Goal: Information Seeking & Learning: Learn about a topic

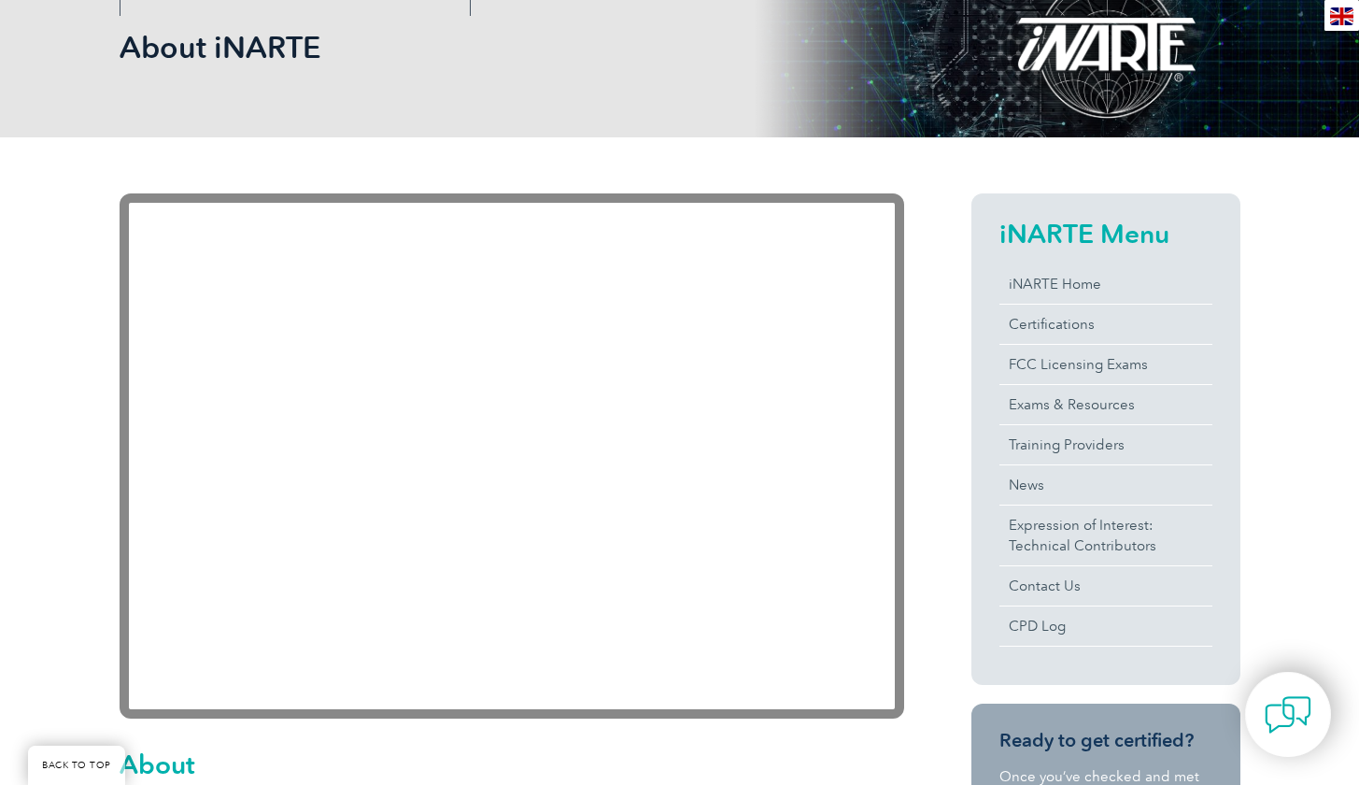
scroll to position [281, 0]
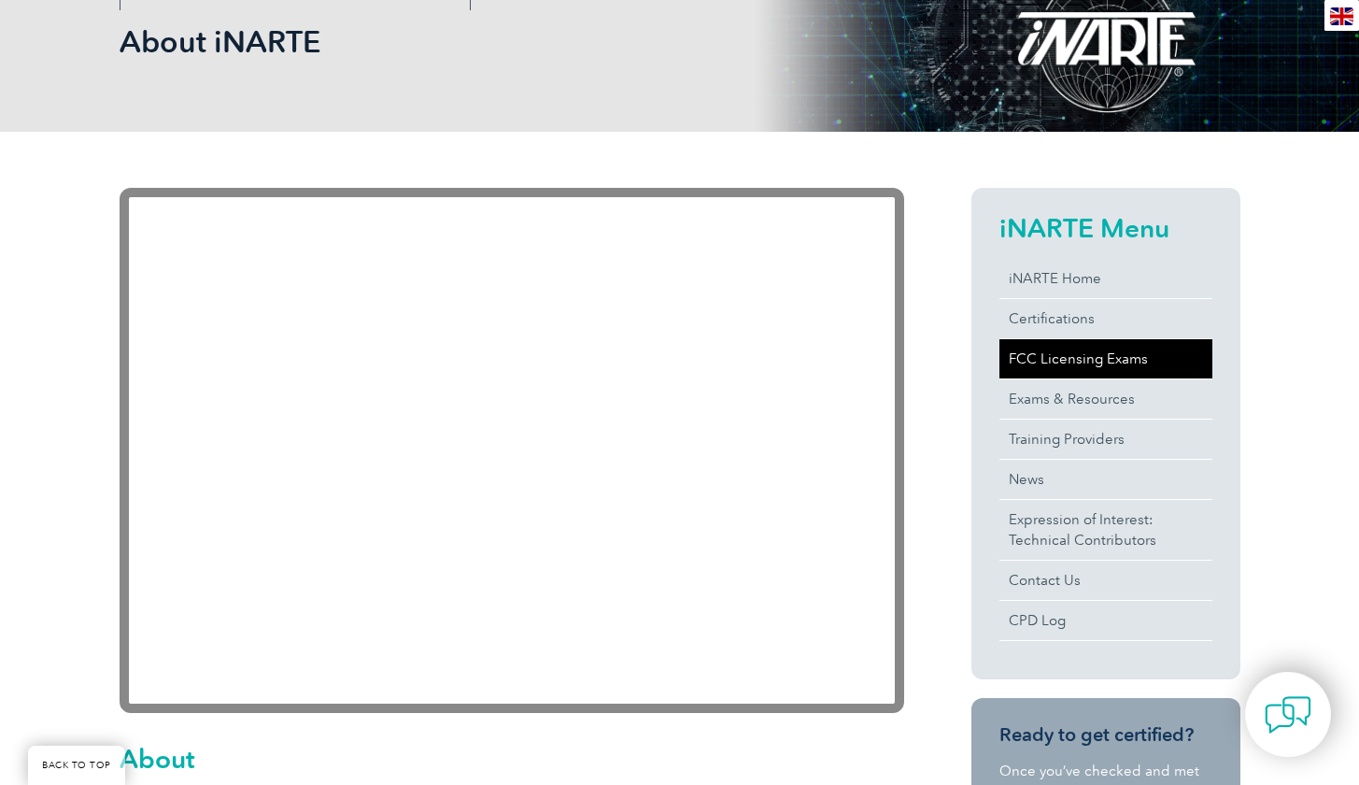
click at [1059, 362] on link "FCC Licensing Exams" at bounding box center [1106, 358] width 213 height 39
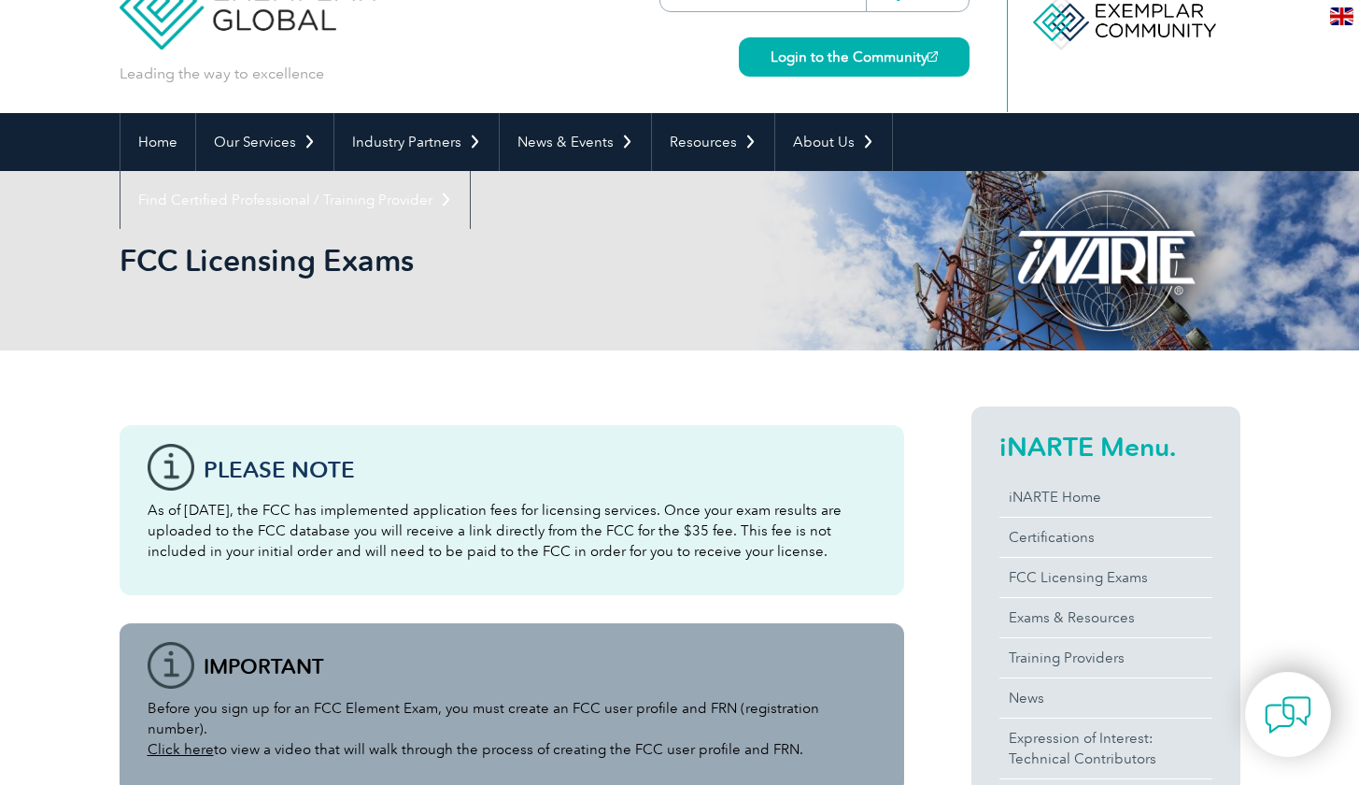
scroll to position [38, 0]
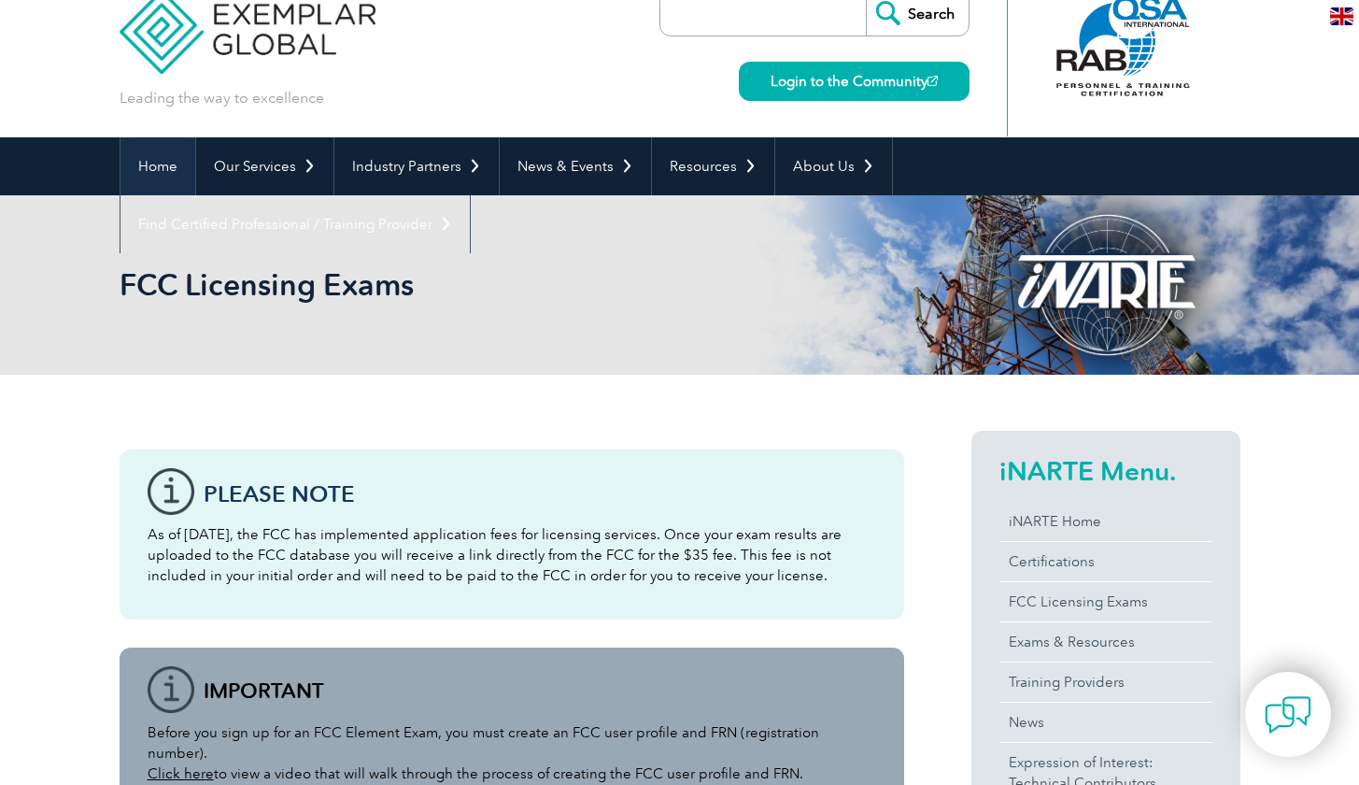
click at [165, 178] on link "Home" at bounding box center [158, 166] width 75 height 58
click at [157, 175] on link "Home" at bounding box center [158, 166] width 75 height 58
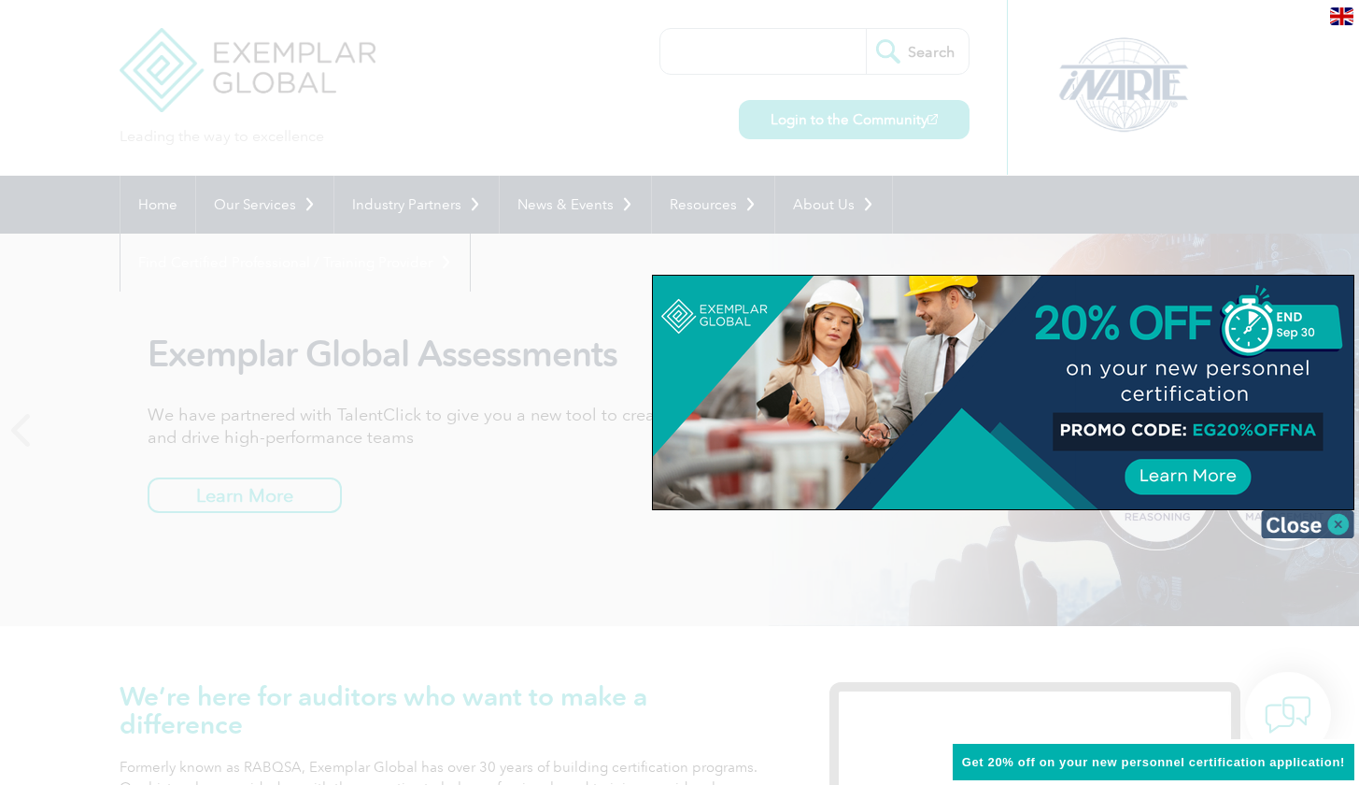
click at [1339, 524] on img at bounding box center [1307, 524] width 93 height 28
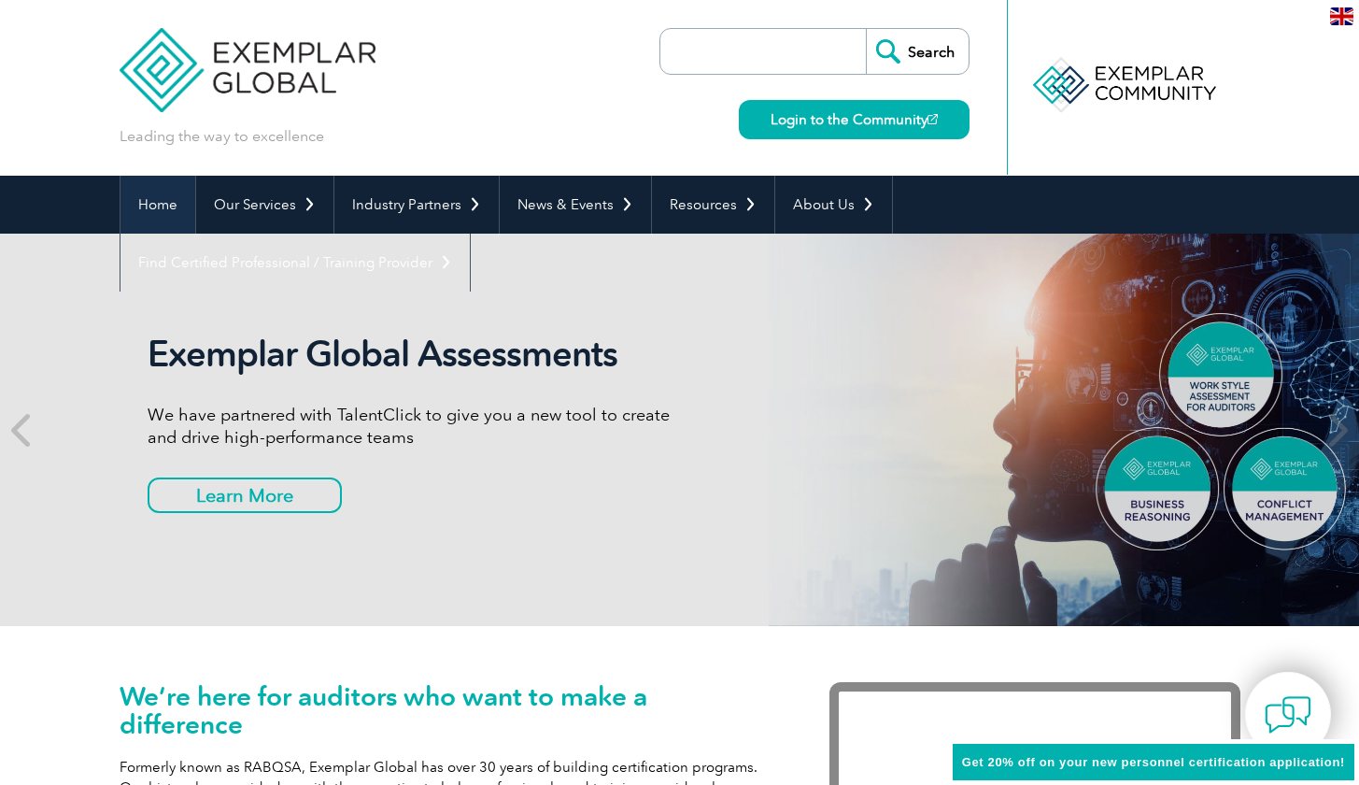
click at [166, 219] on link "Home" at bounding box center [158, 205] width 75 height 58
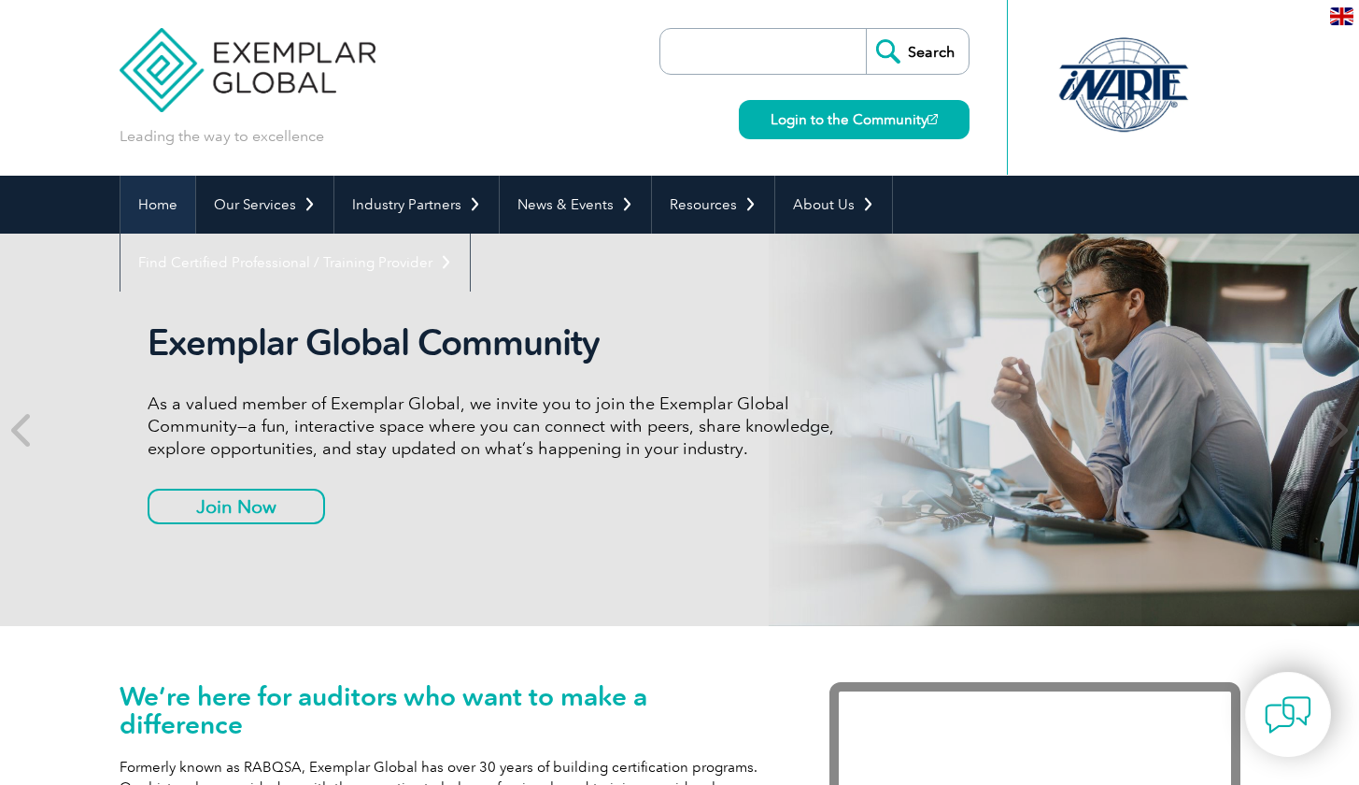
click at [176, 204] on link "Home" at bounding box center [158, 205] width 75 height 58
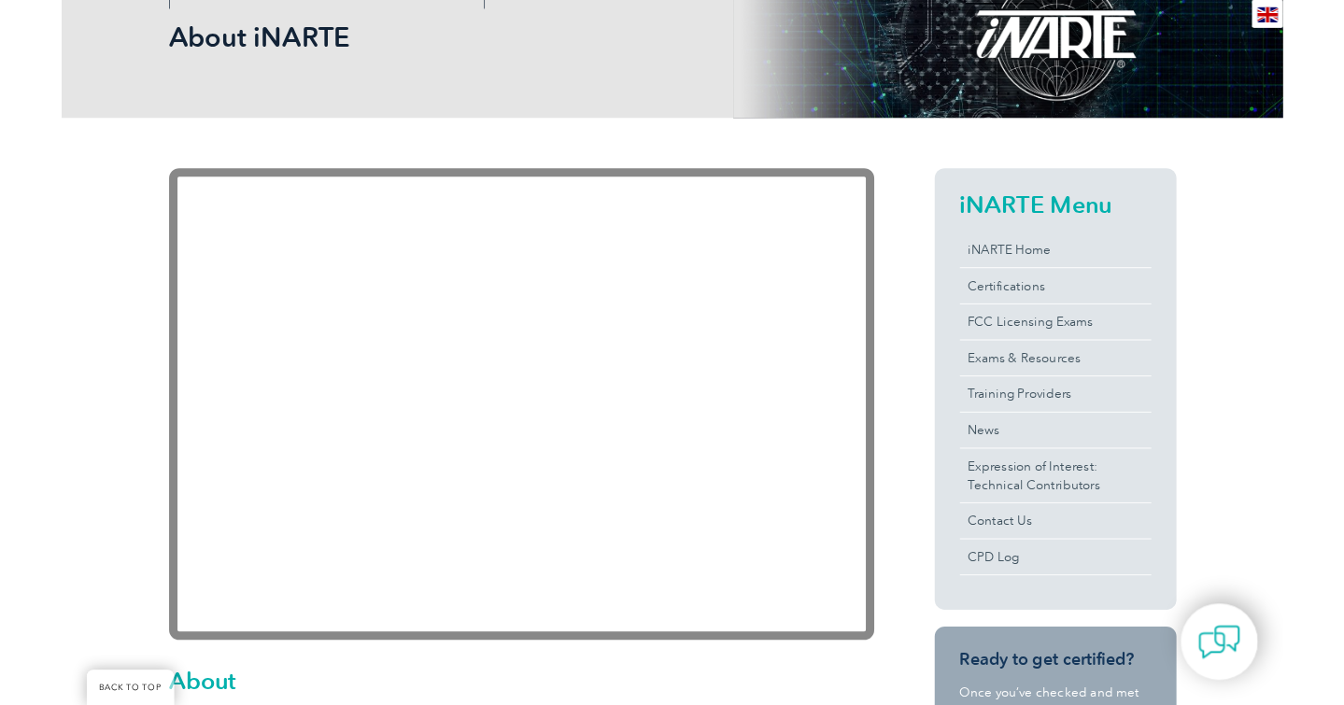
scroll to position [281, 0]
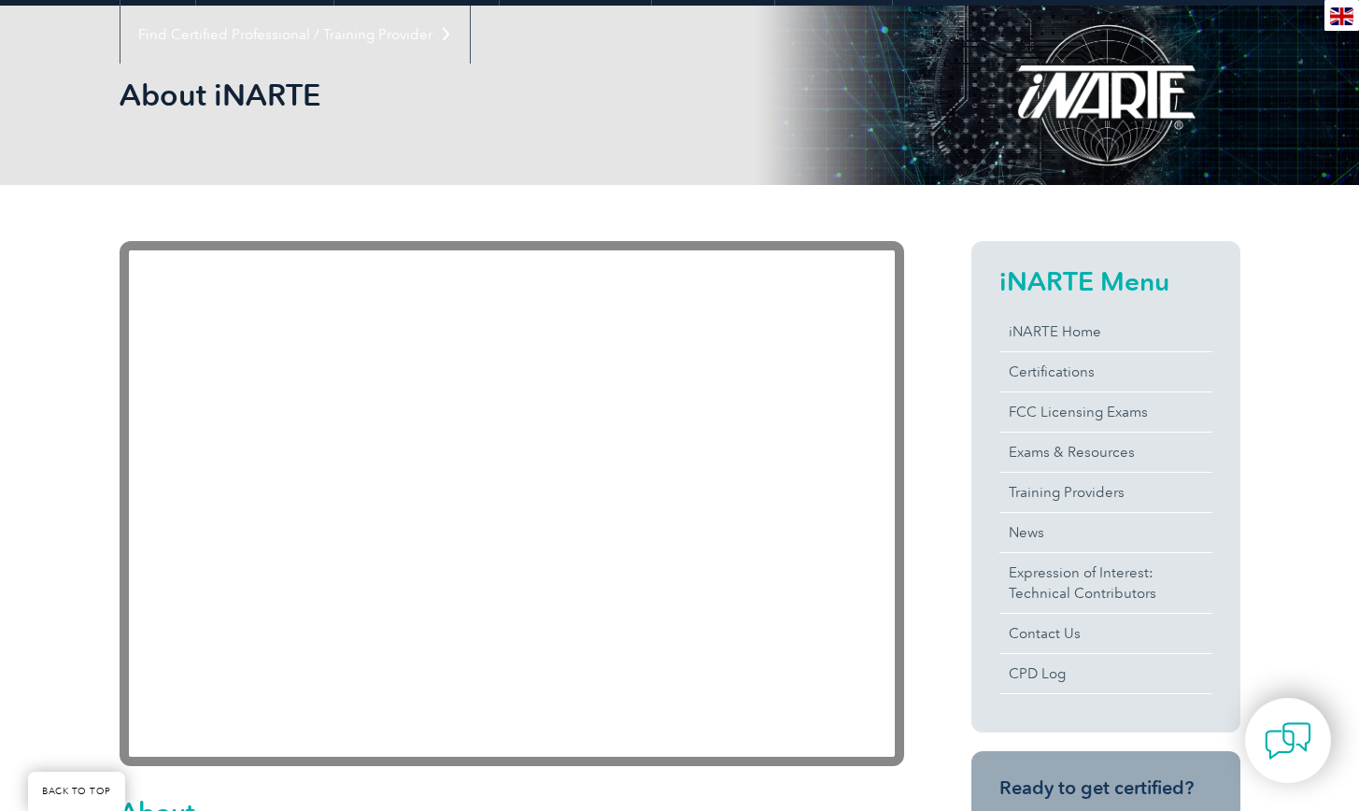
scroll to position [233, 0]
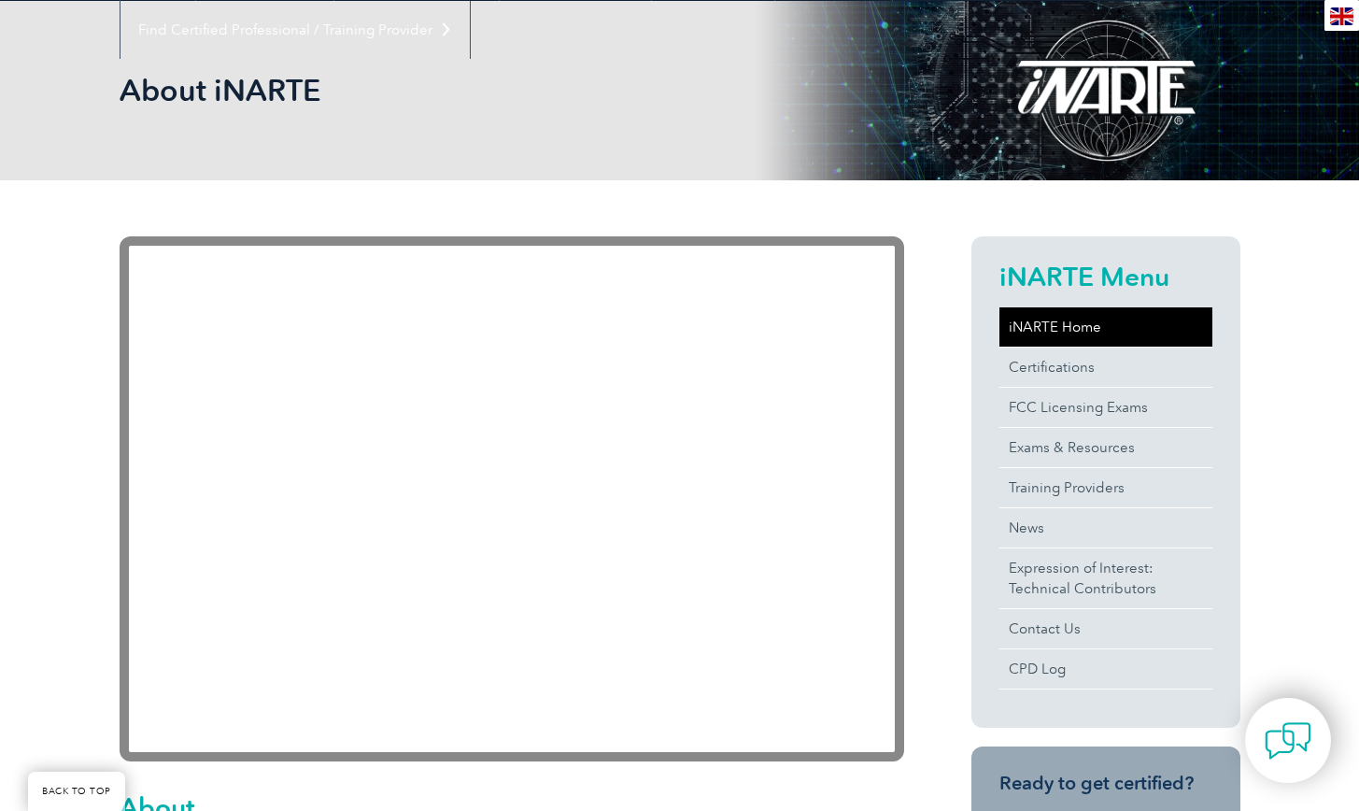
click at [1071, 333] on link "iNARTE Home" at bounding box center [1106, 326] width 213 height 39
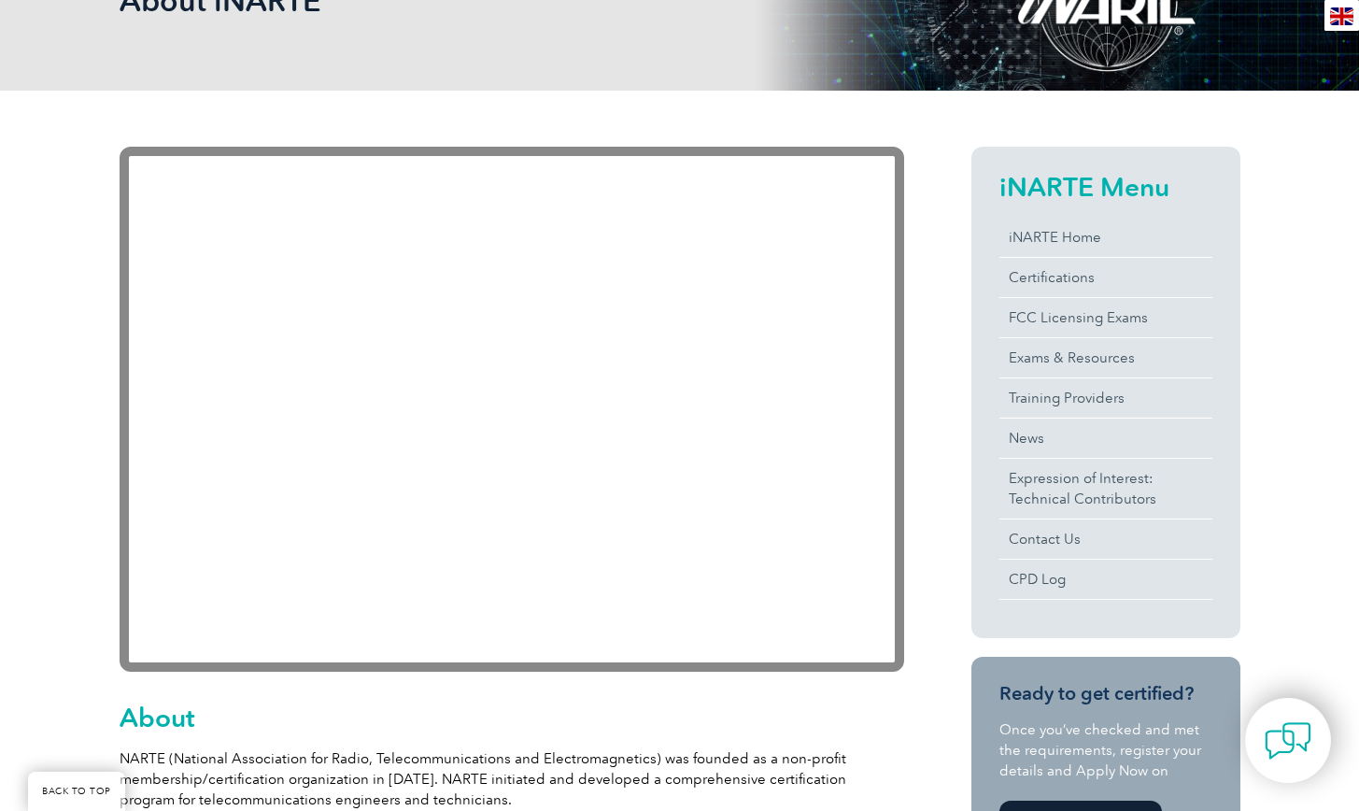
scroll to position [327, 0]
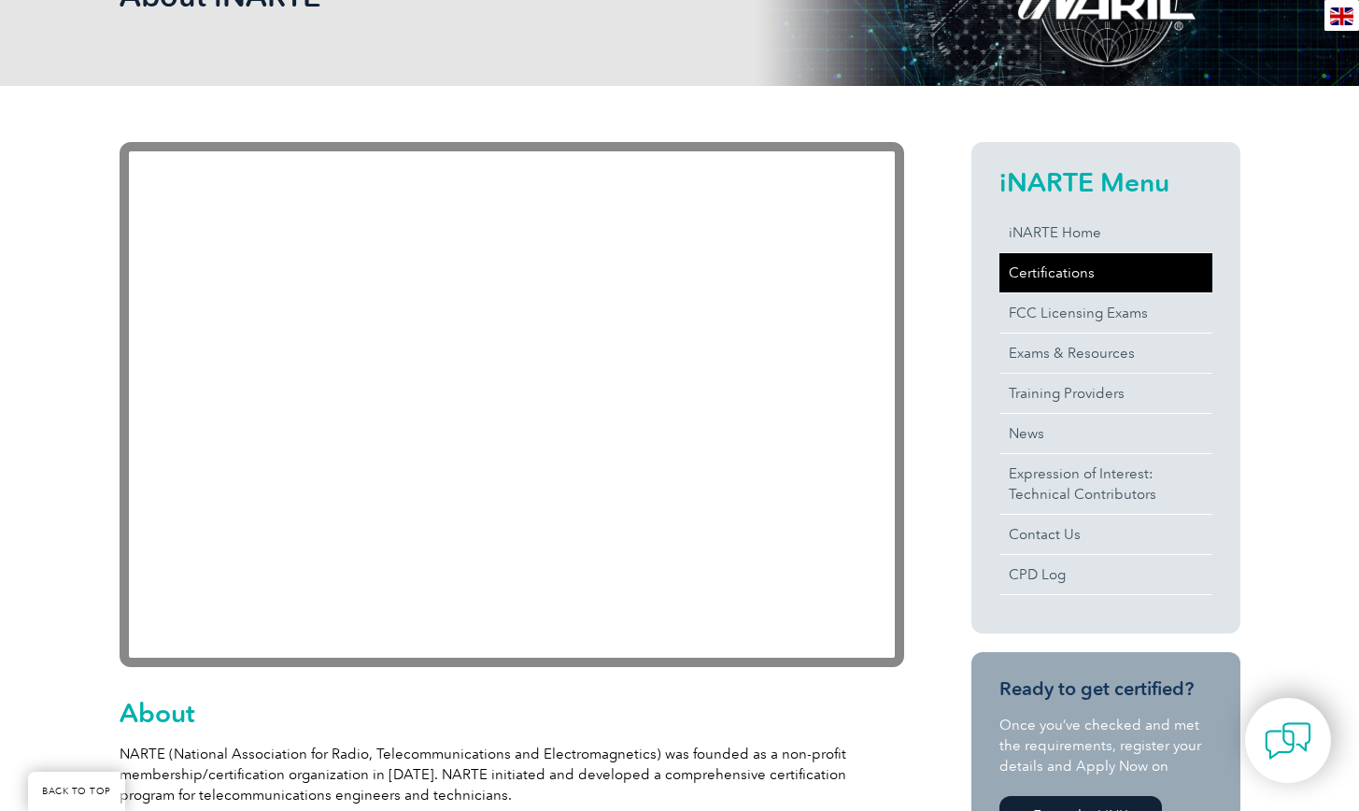
click at [1061, 278] on link "Certifications" at bounding box center [1106, 272] width 213 height 39
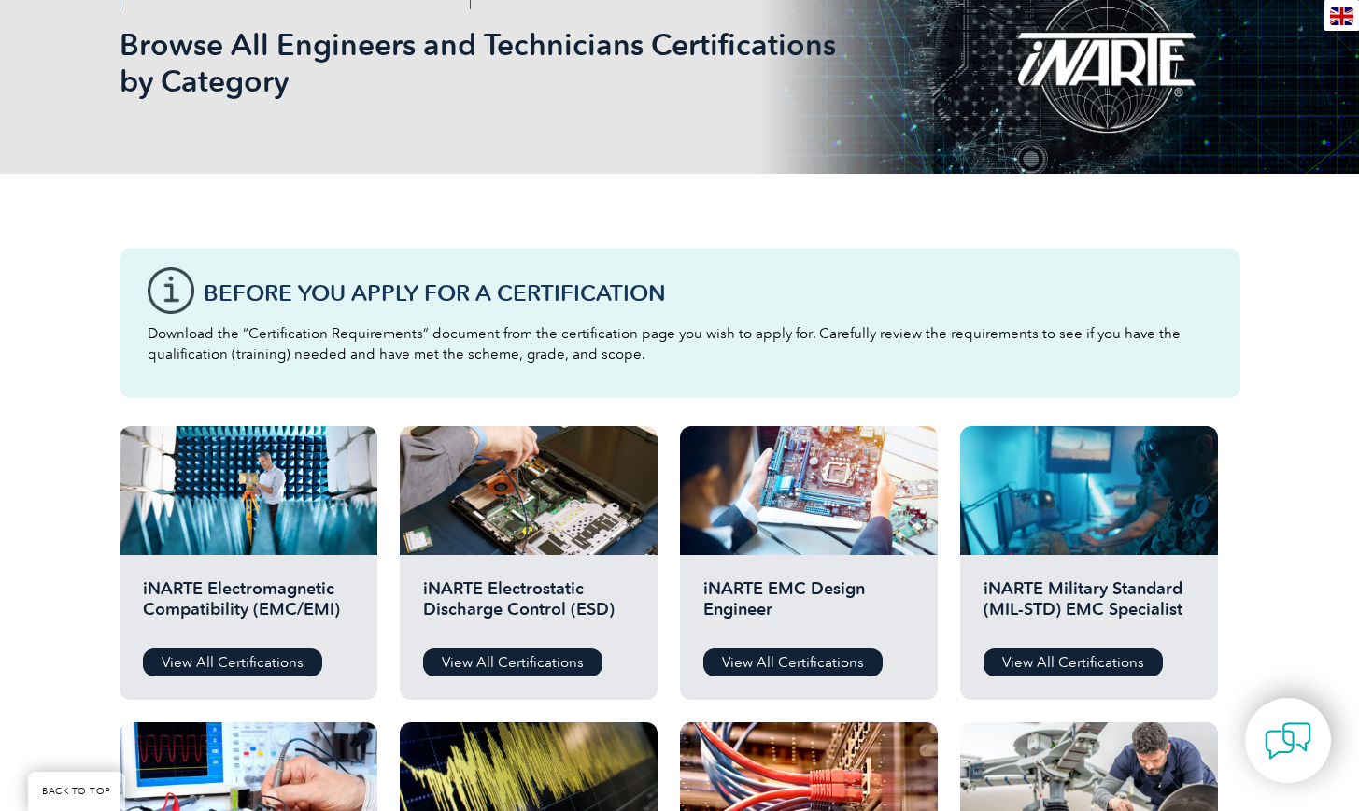
scroll to position [343, 0]
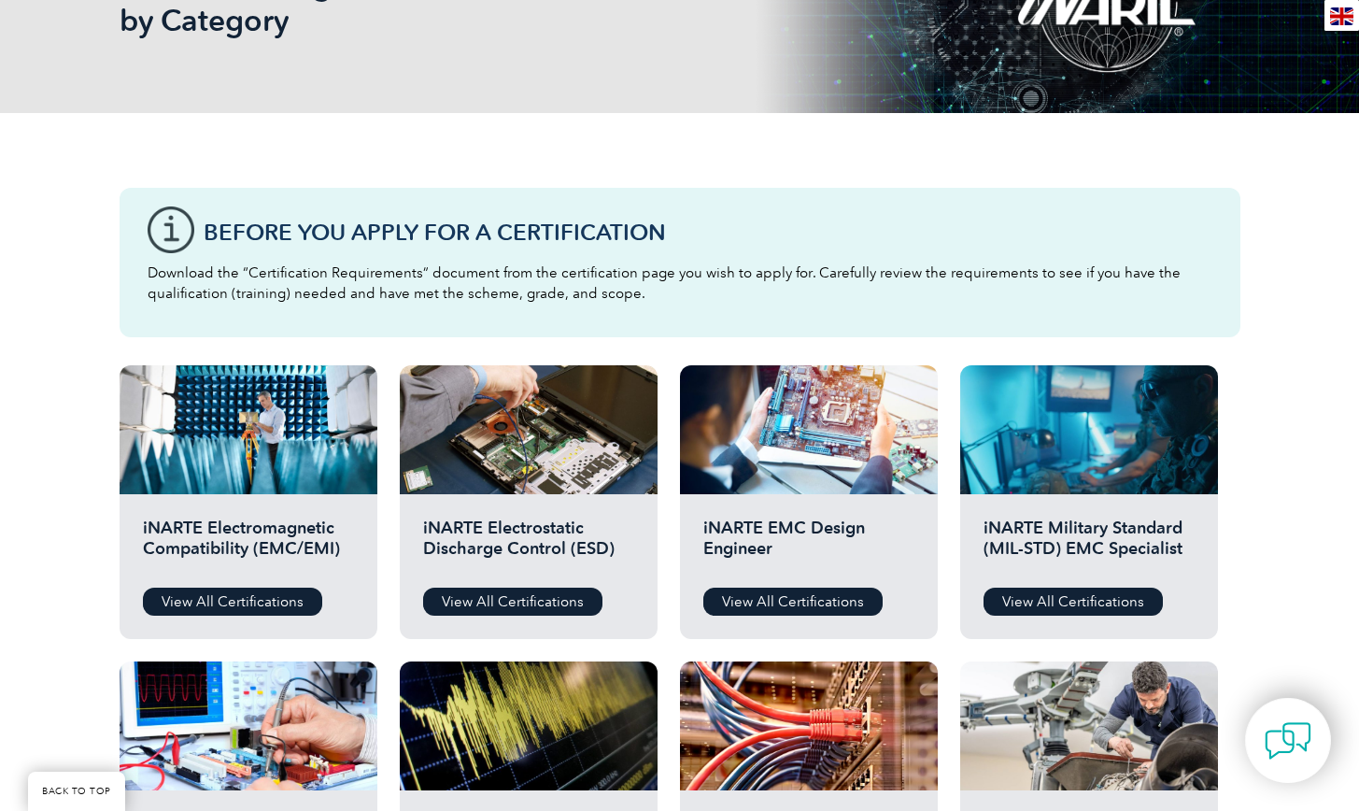
click at [80, 789] on link "BACK TO TOP" at bounding box center [76, 791] width 97 height 39
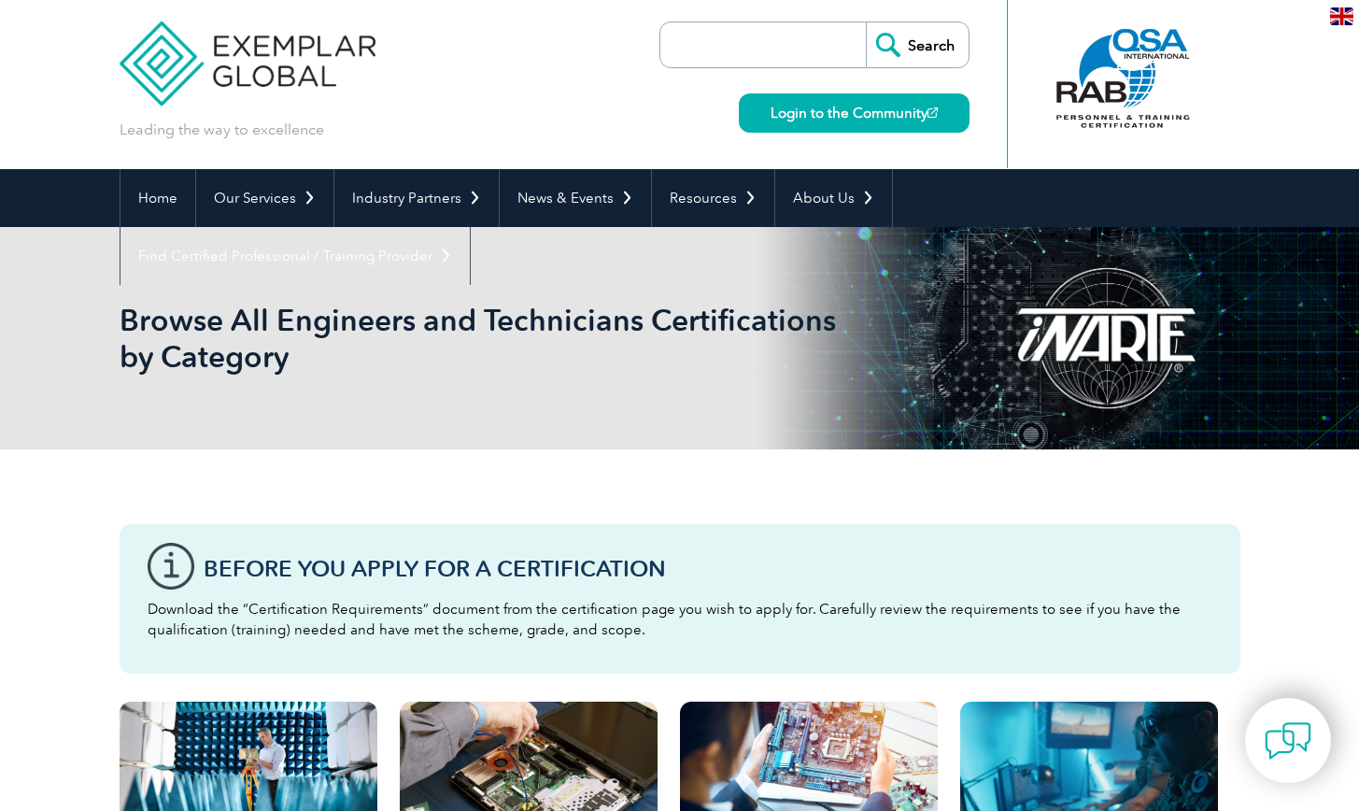
scroll to position [0, 0]
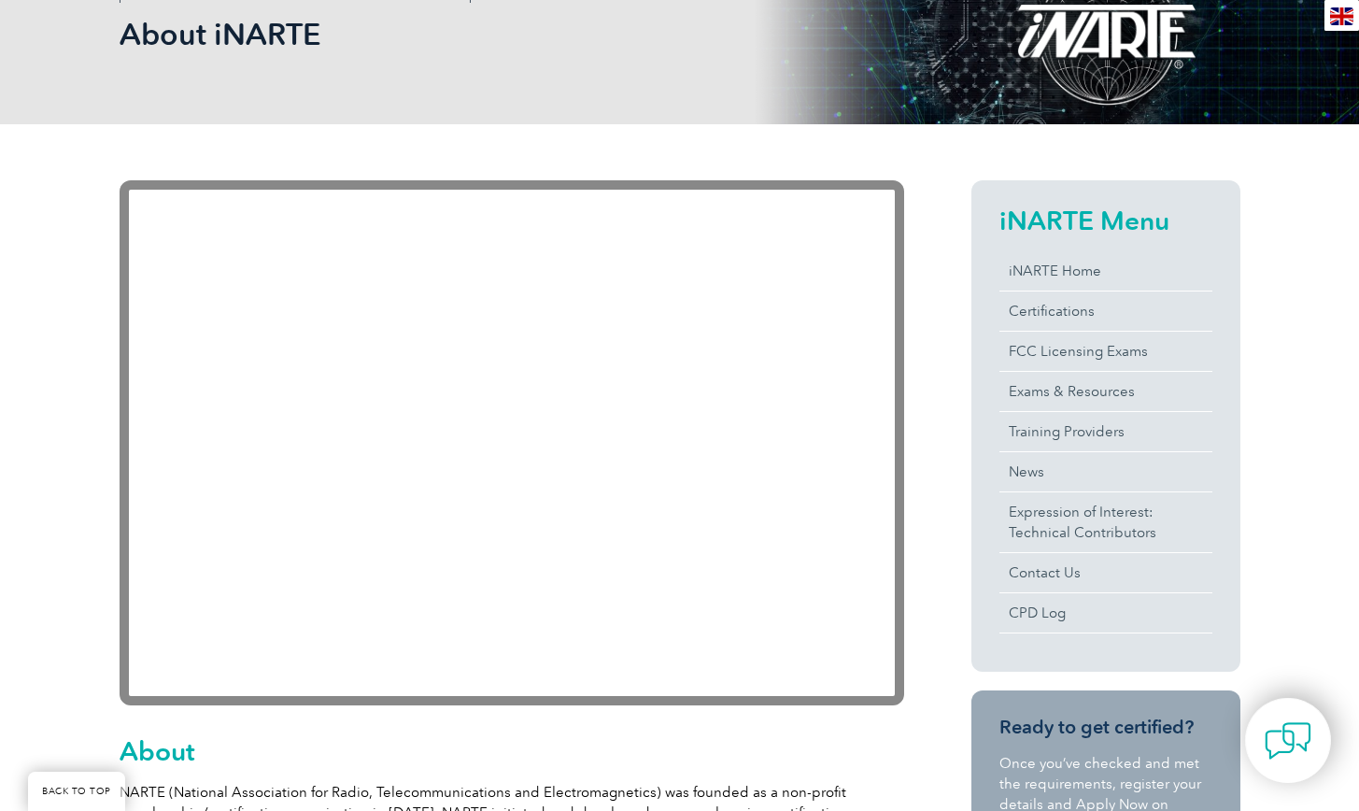
scroll to position [294, 0]
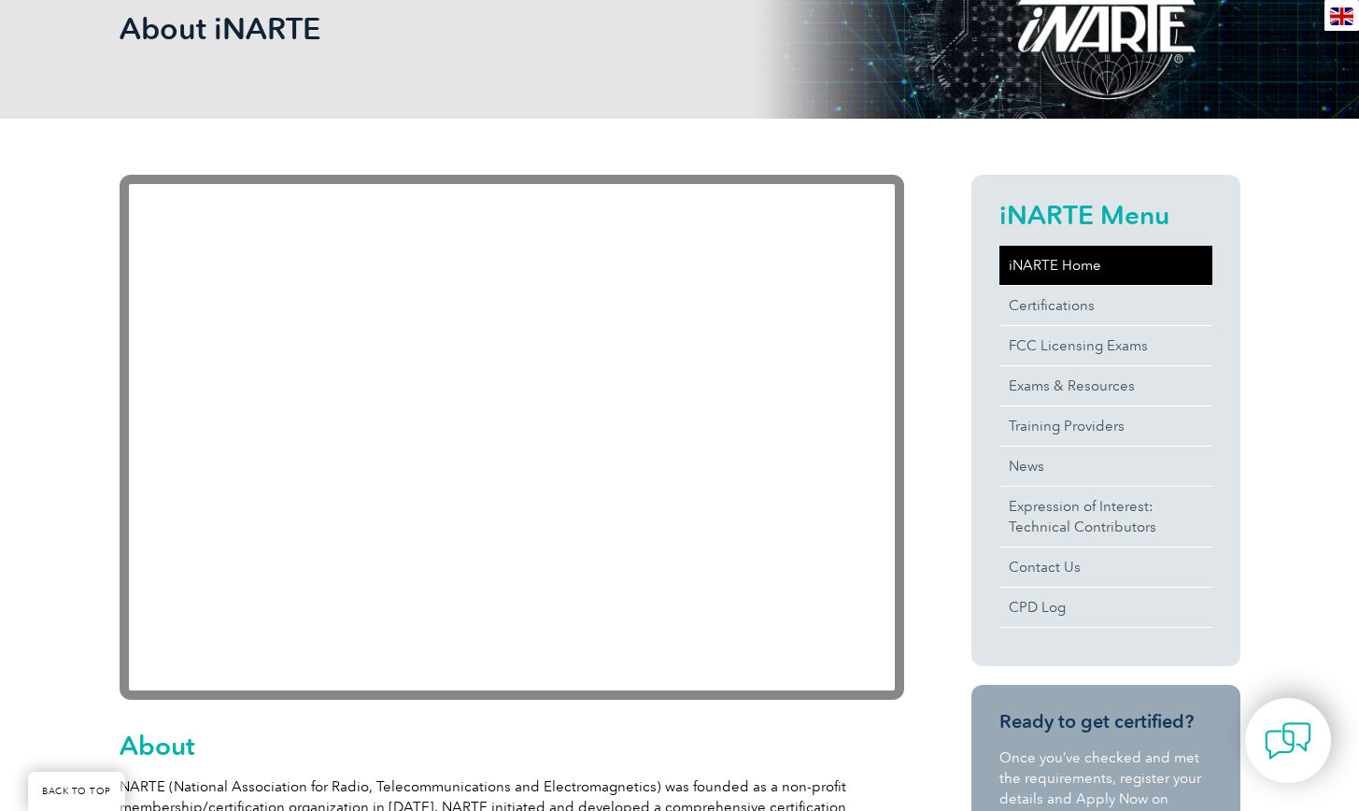
click at [1055, 257] on link "iNARTE Home" at bounding box center [1106, 265] width 213 height 39
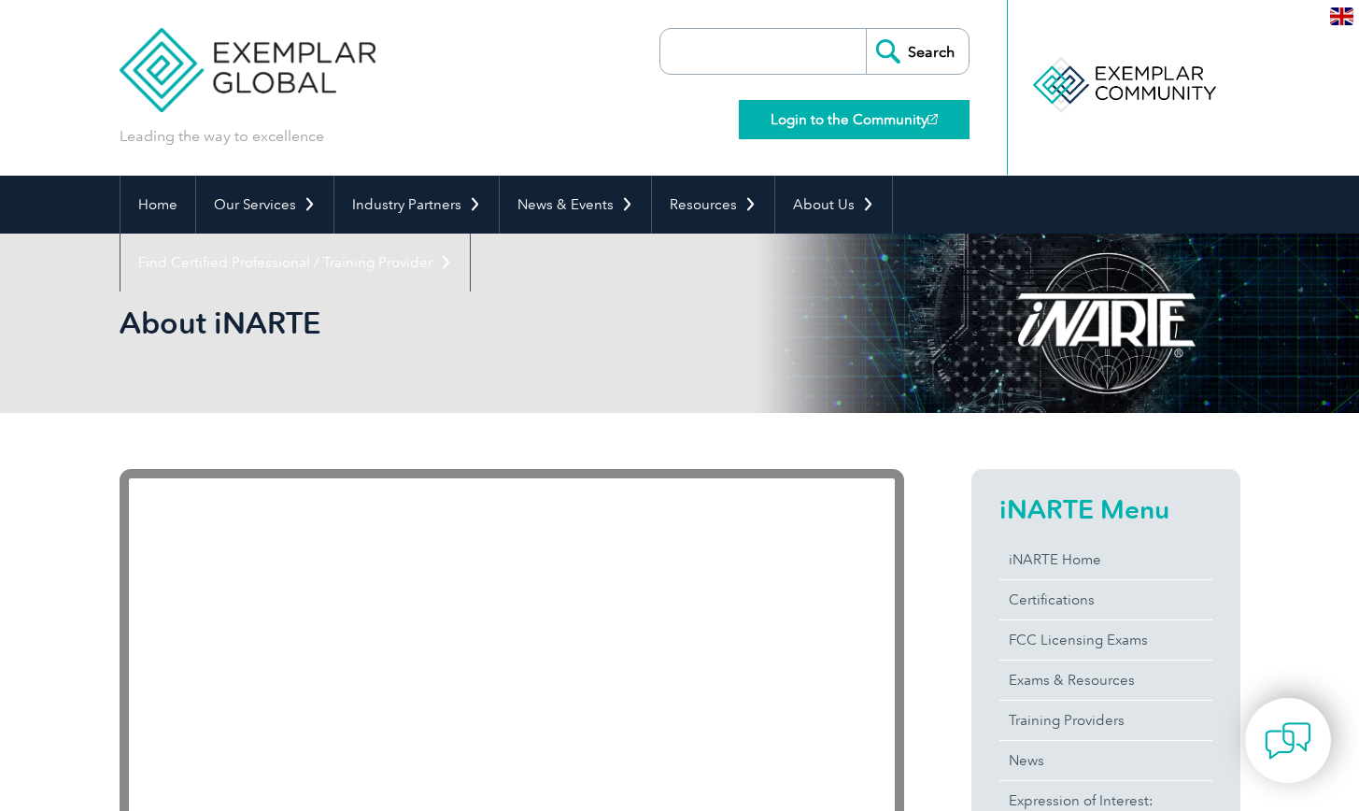
click at [871, 120] on link "Login to the Community" at bounding box center [854, 119] width 231 height 39
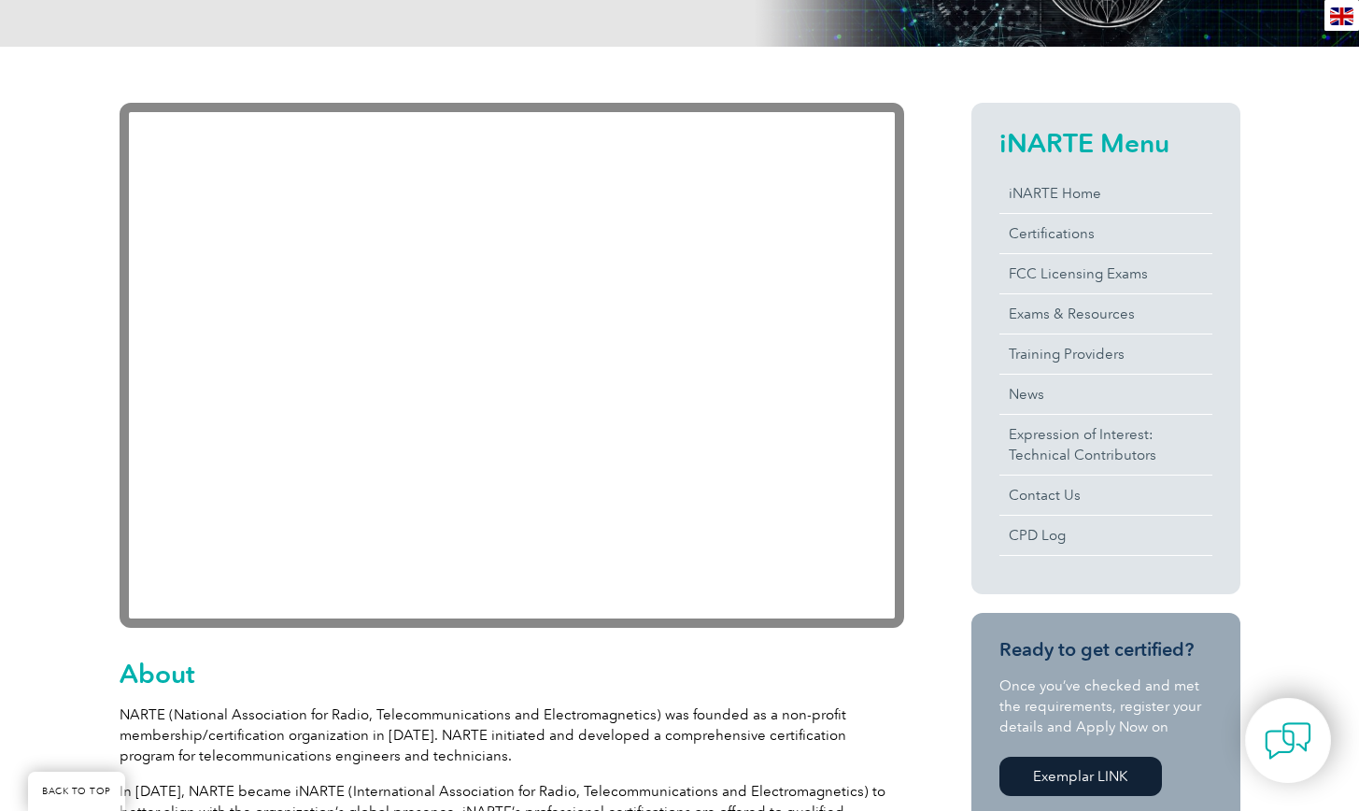
scroll to position [372, 0]
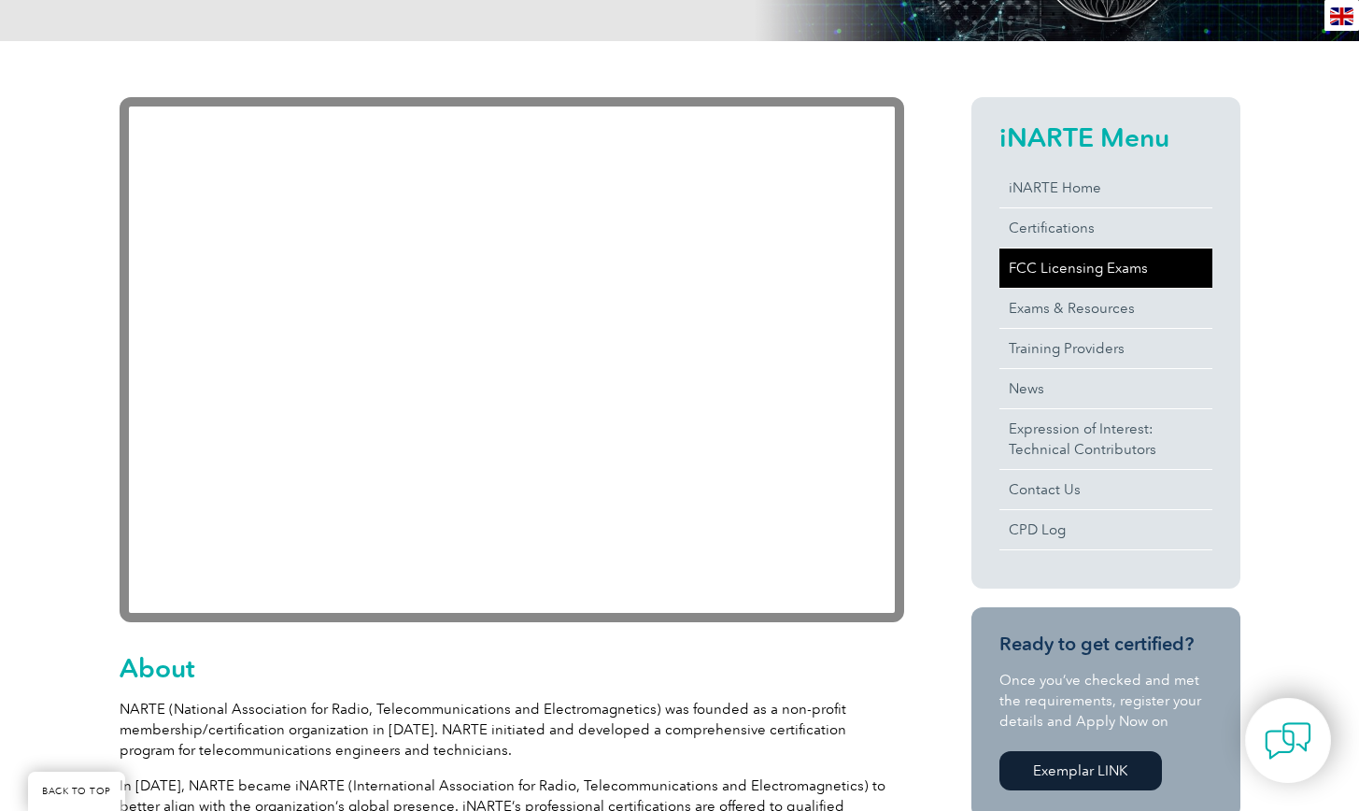
click at [1067, 268] on link "FCC Licensing Exams" at bounding box center [1106, 267] width 213 height 39
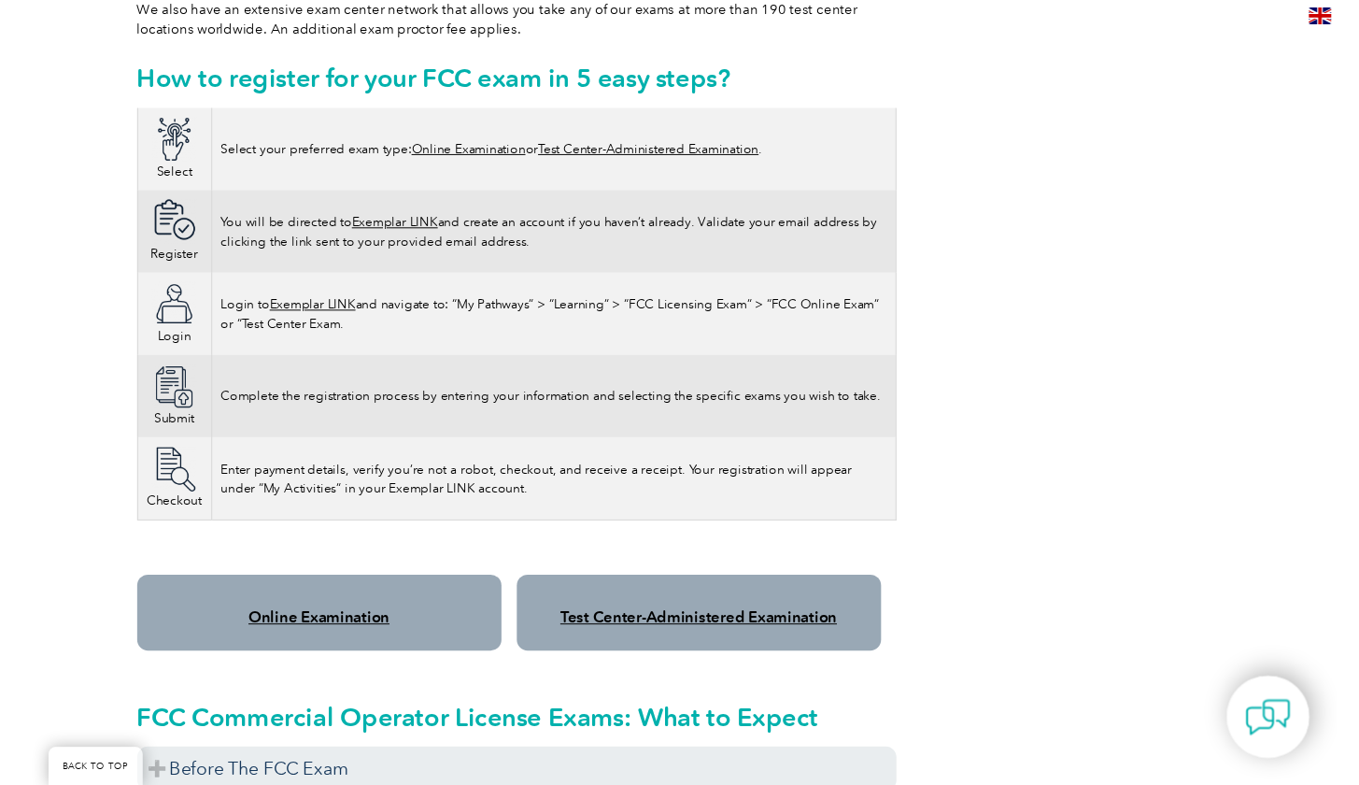
scroll to position [1098, 0]
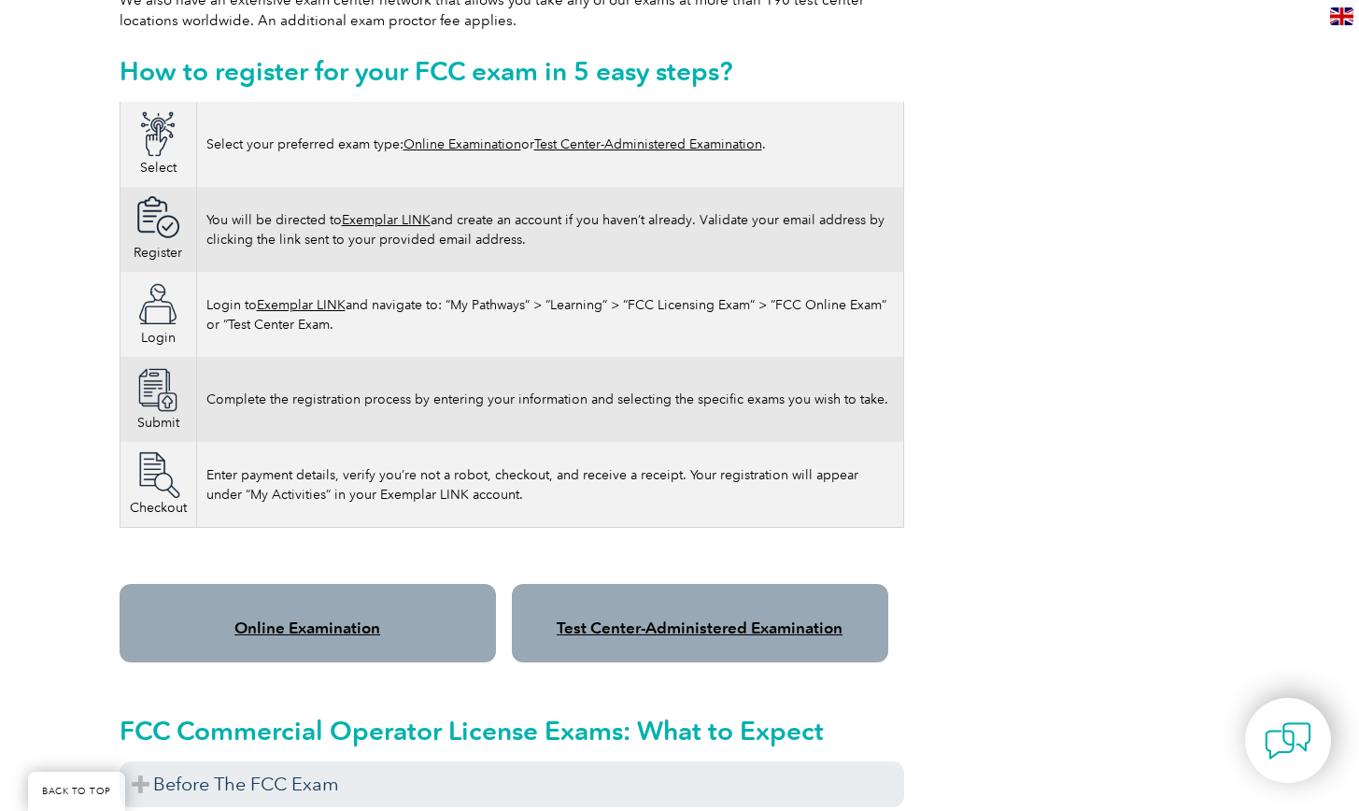
click at [474, 136] on link "Online Examination" at bounding box center [463, 144] width 118 height 16
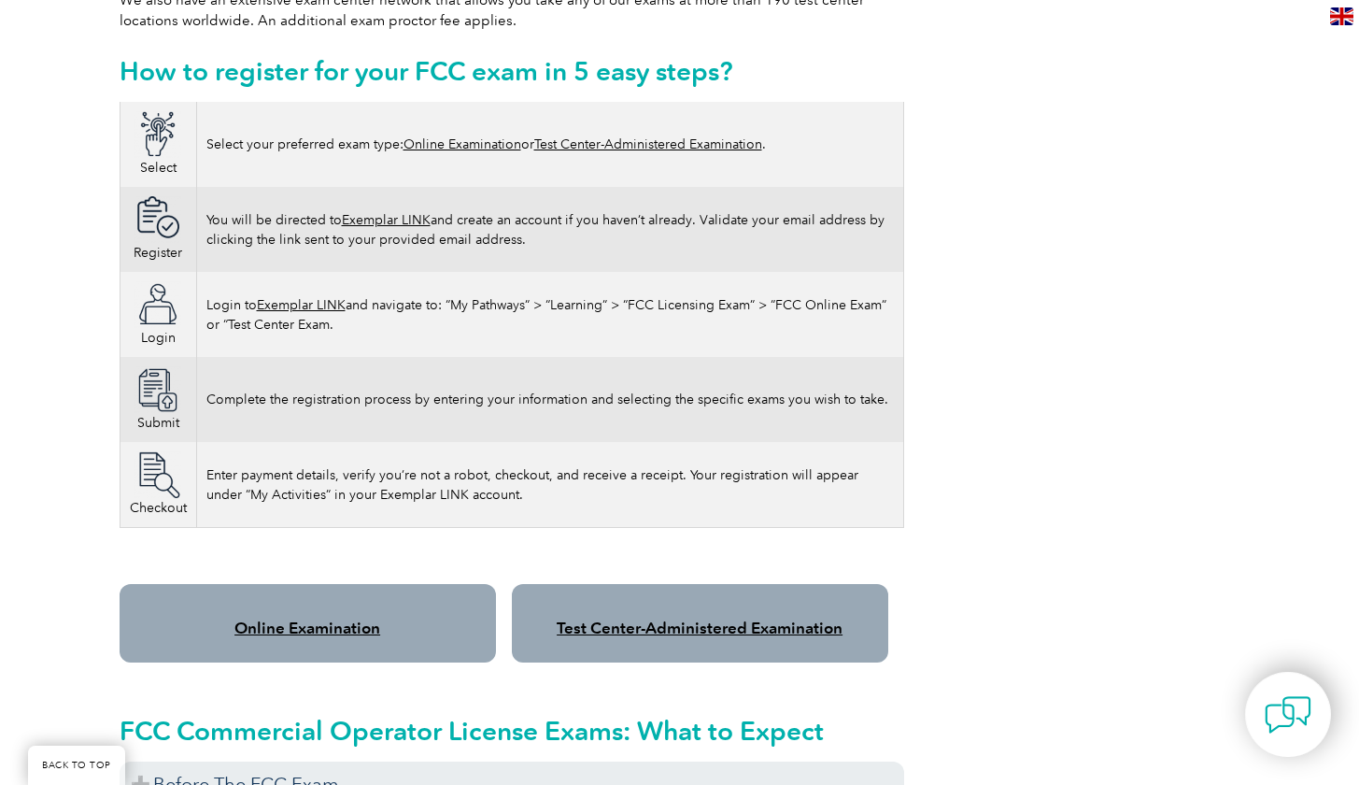
click at [297, 618] on link "Online Examination" at bounding box center [307, 627] width 146 height 19
click at [384, 212] on link "Exemplar LINK" at bounding box center [386, 220] width 89 height 16
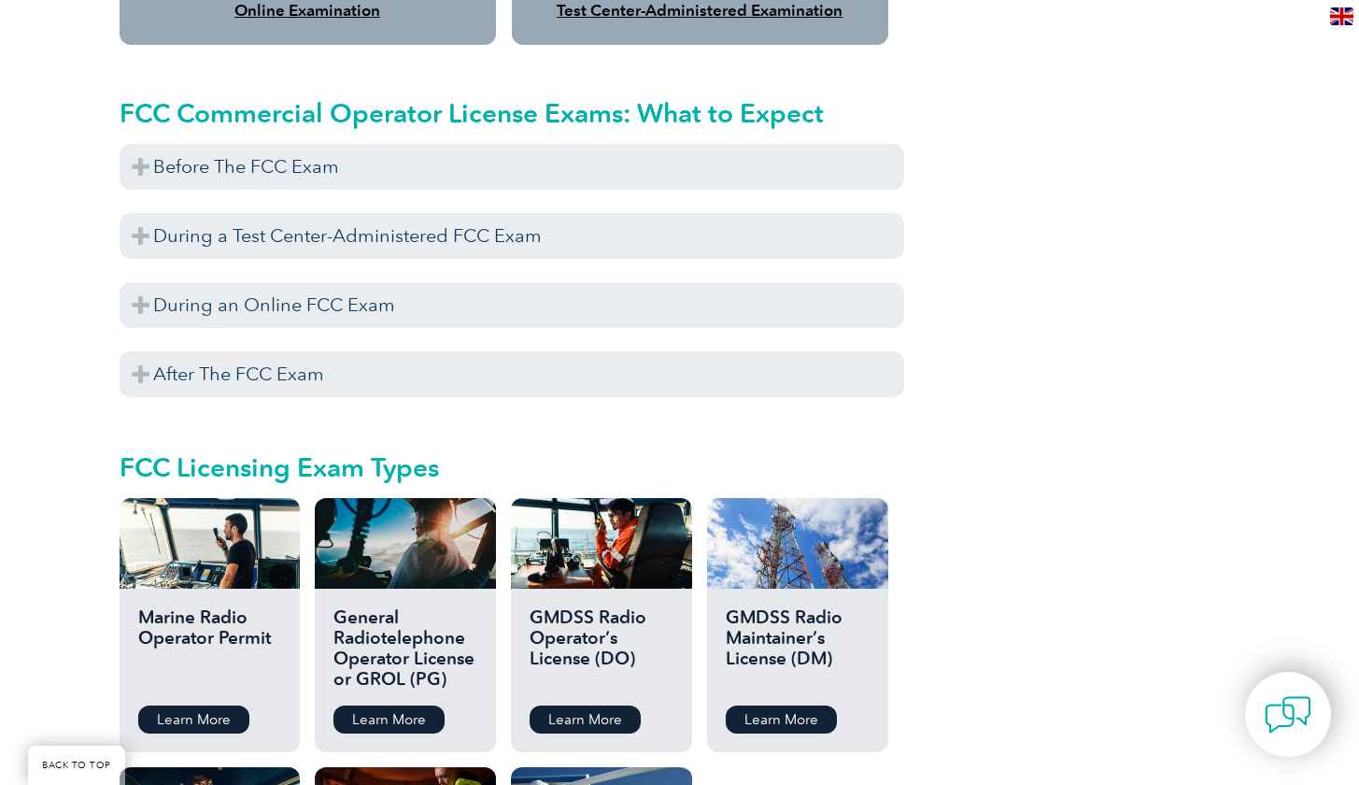
scroll to position [1701, 0]
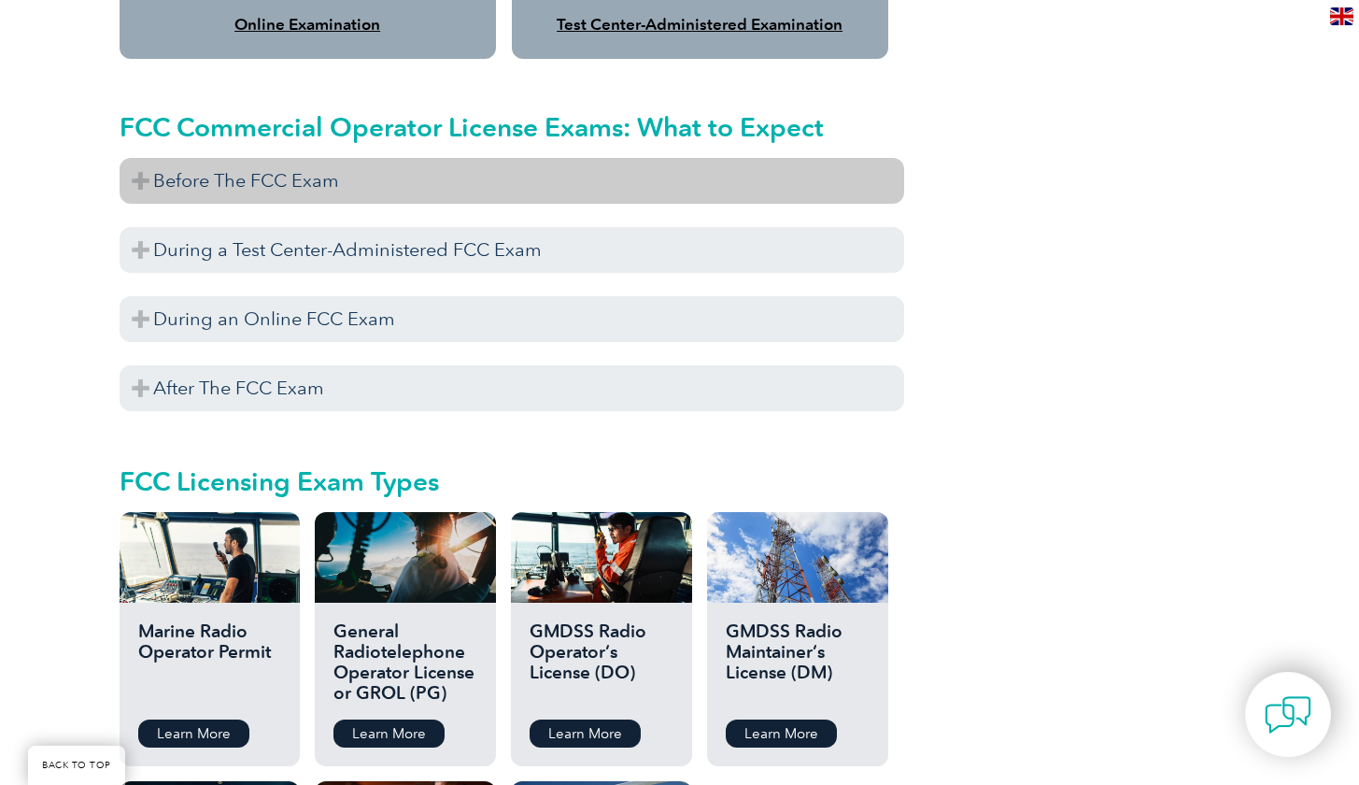
click at [247, 163] on h3 "Before The FCC Exam" at bounding box center [512, 181] width 785 height 46
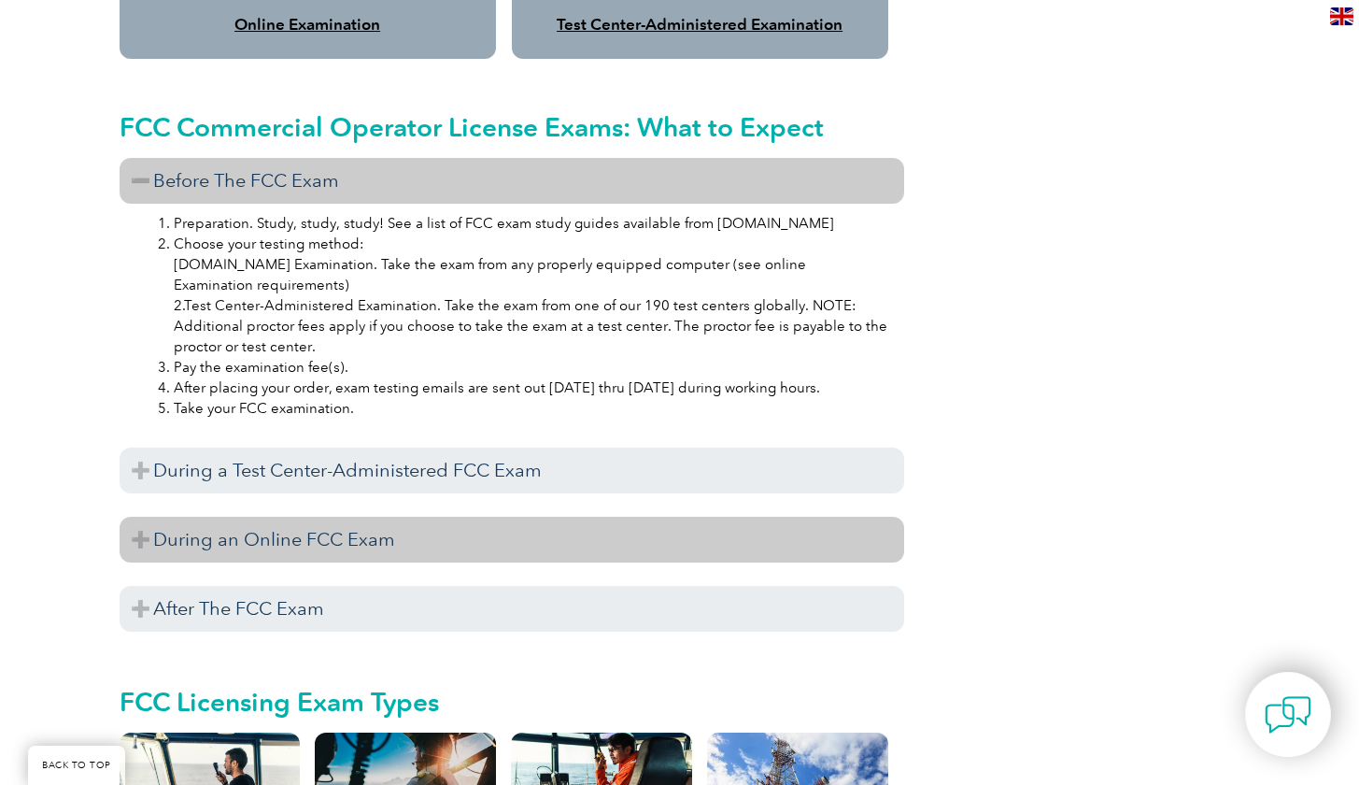
click at [234, 517] on h3 "During an Online FCC Exam" at bounding box center [512, 540] width 785 height 46
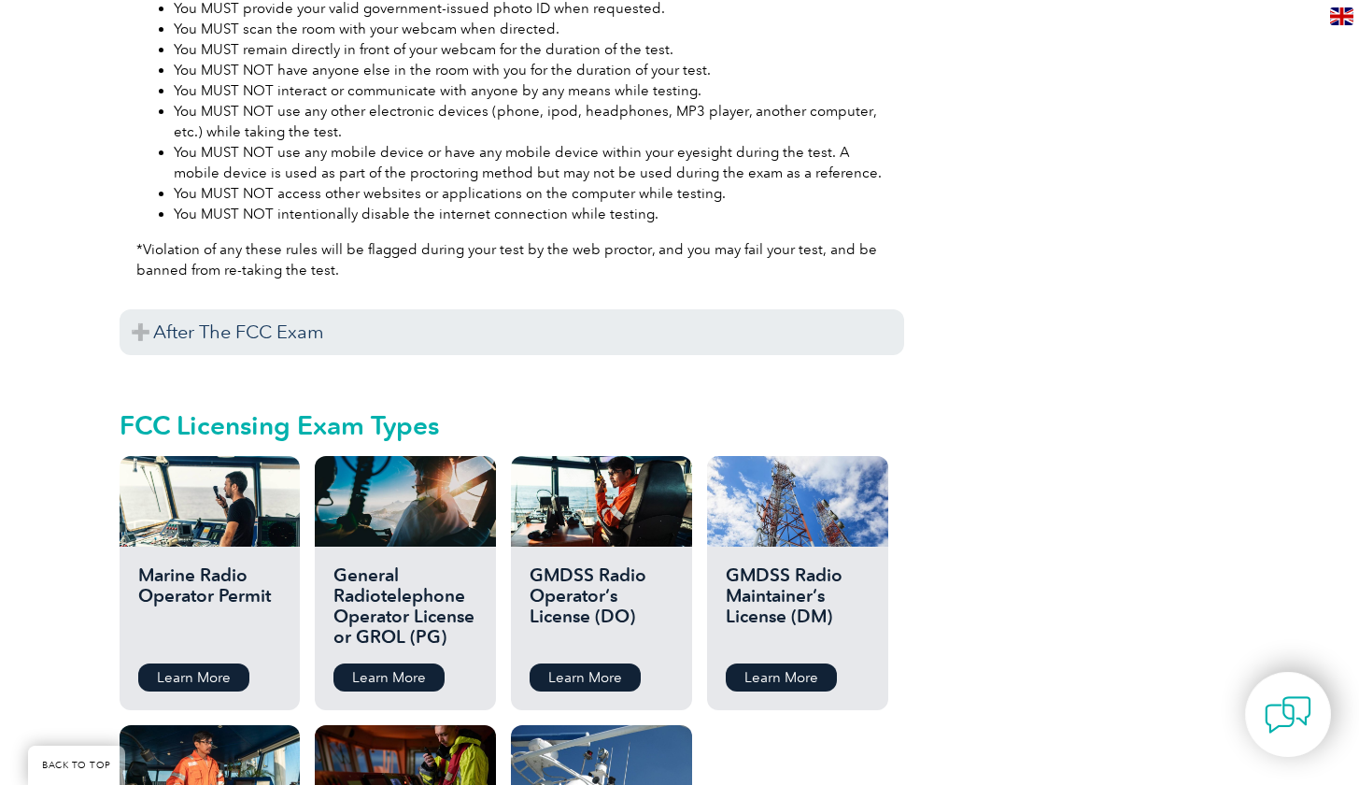
scroll to position [2729, 0]
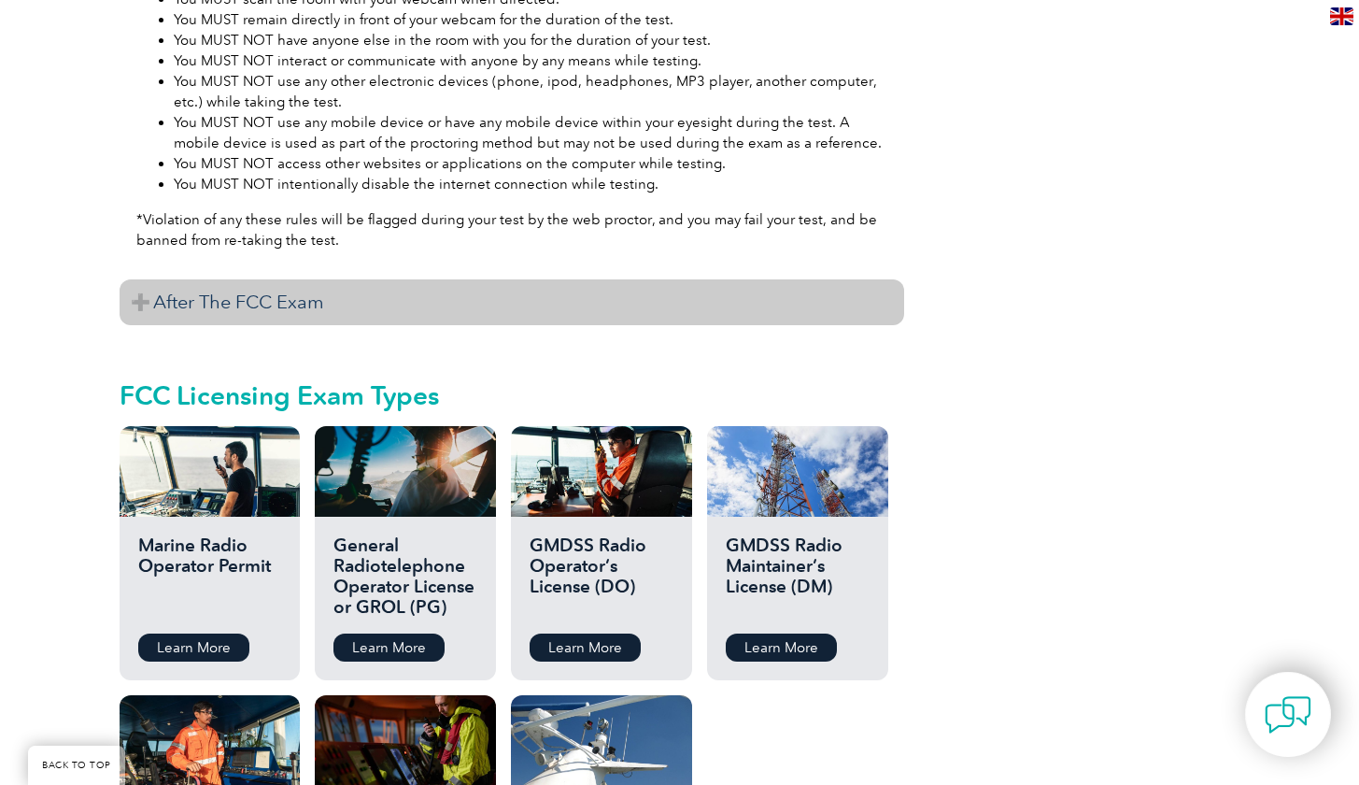
click at [263, 279] on h3 "After The FCC Exam" at bounding box center [512, 302] width 785 height 46
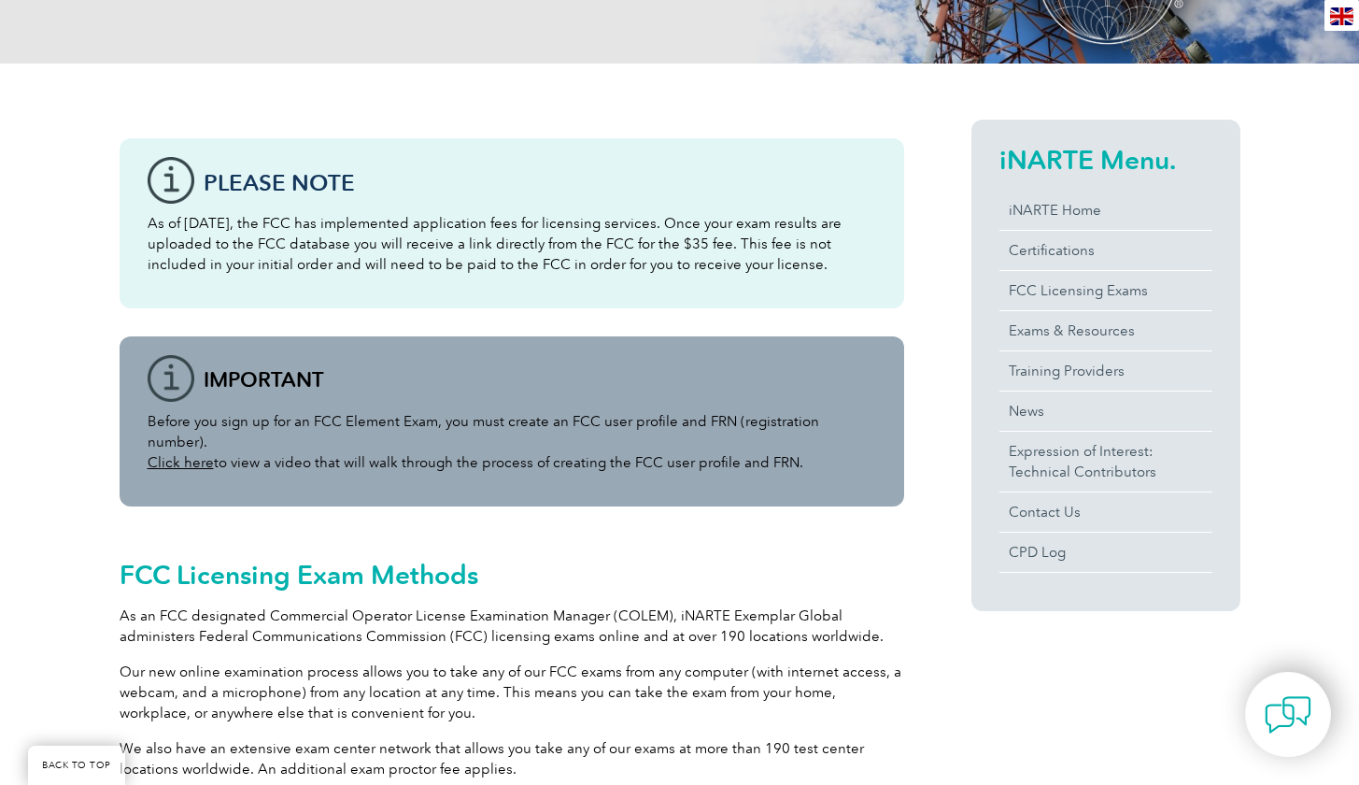
scroll to position [380, 0]
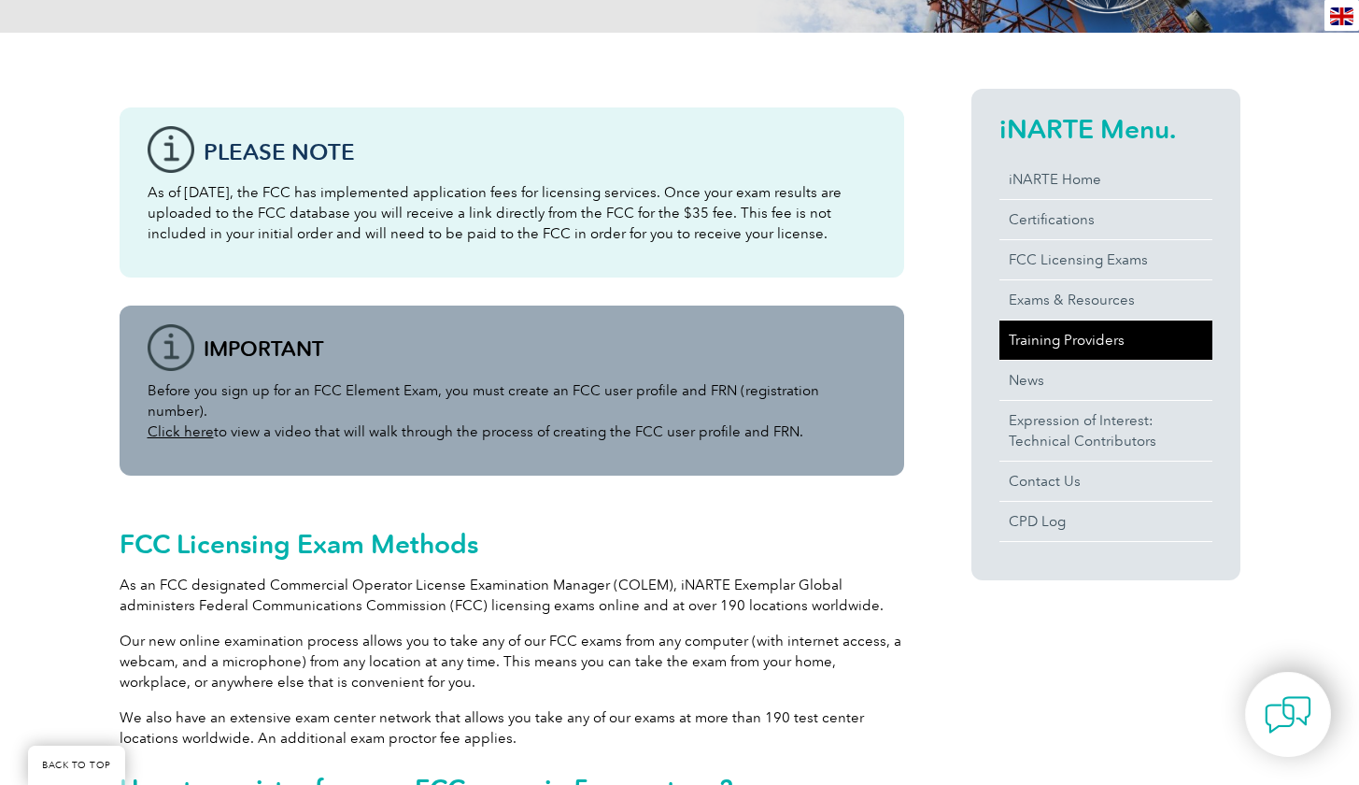
click at [1071, 337] on link "Training Providers" at bounding box center [1106, 339] width 213 height 39
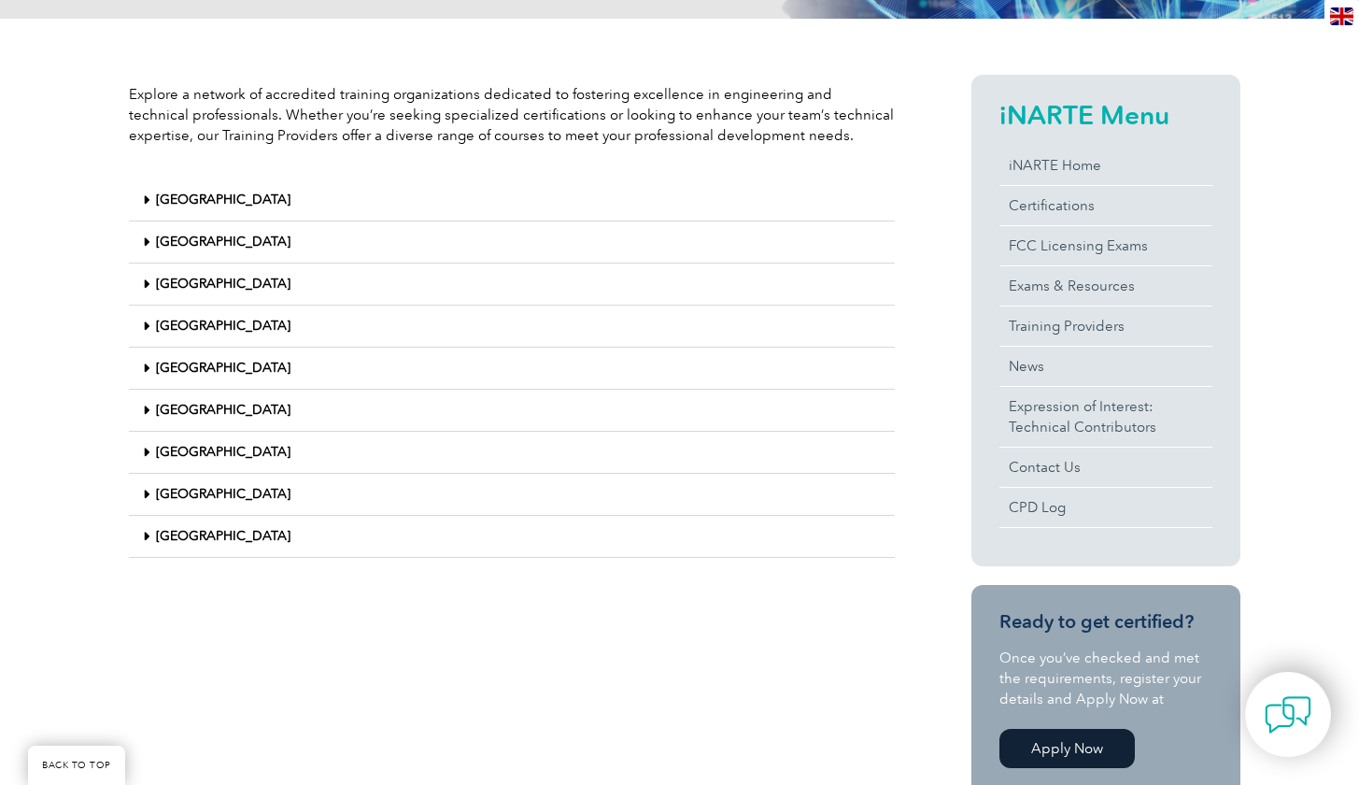
scroll to position [446, 0]
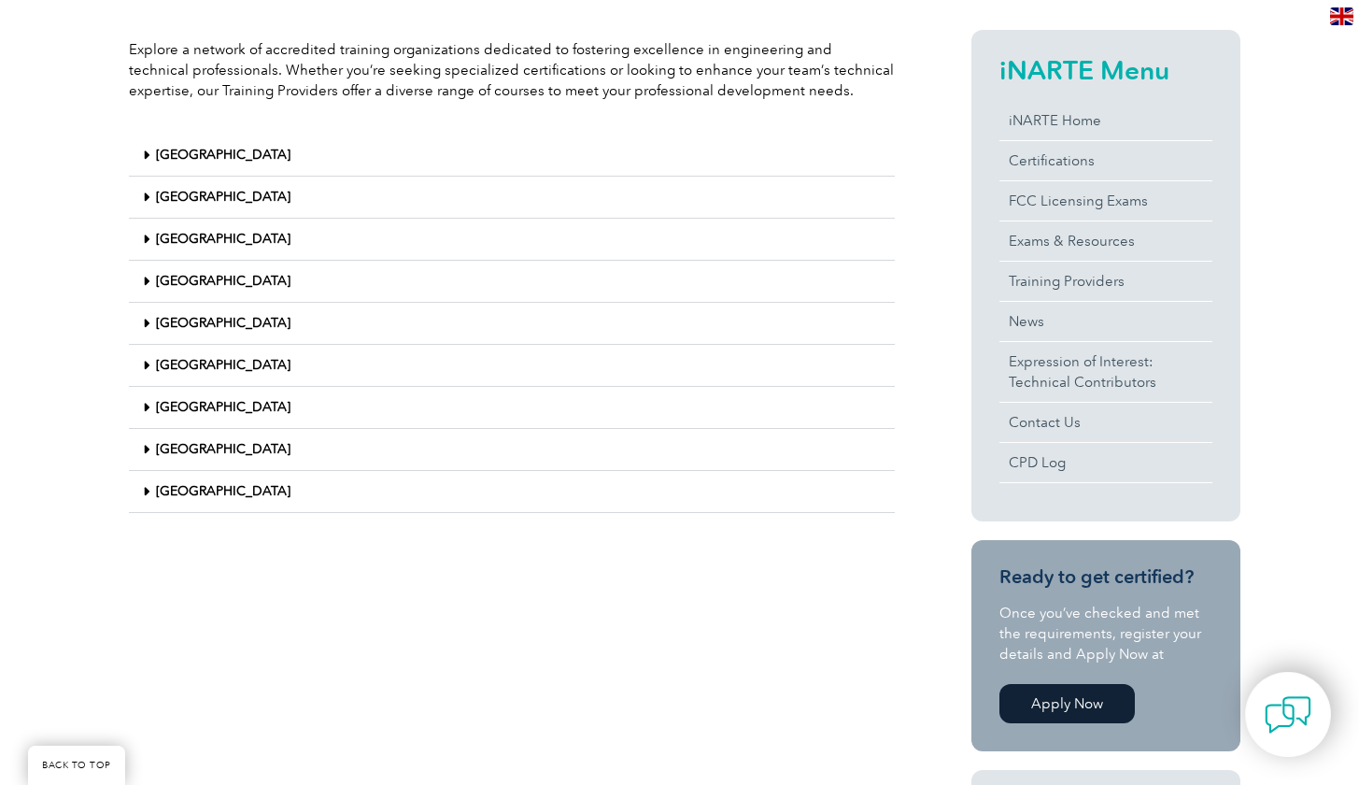
click at [215, 494] on link "[GEOGRAPHIC_DATA]" at bounding box center [223, 491] width 135 height 16
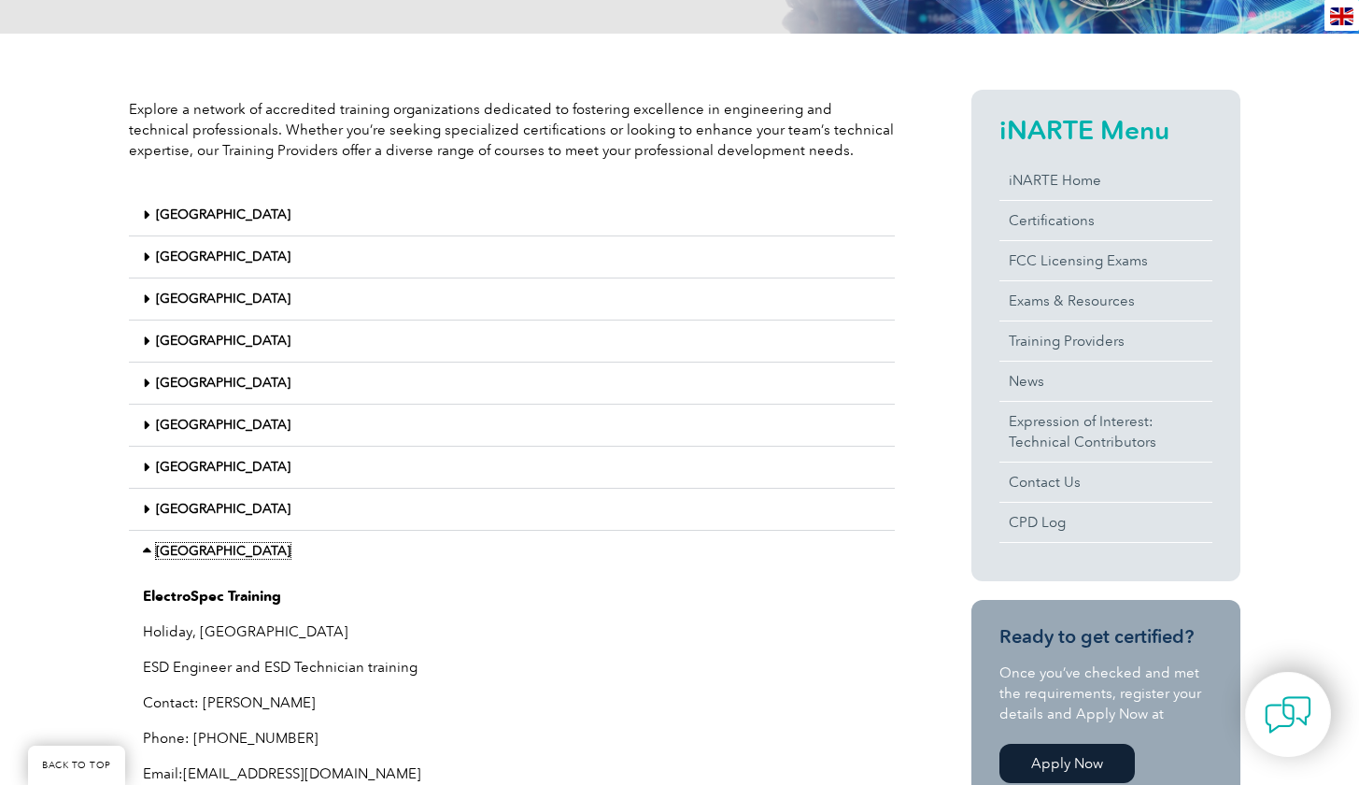
scroll to position [375, 0]
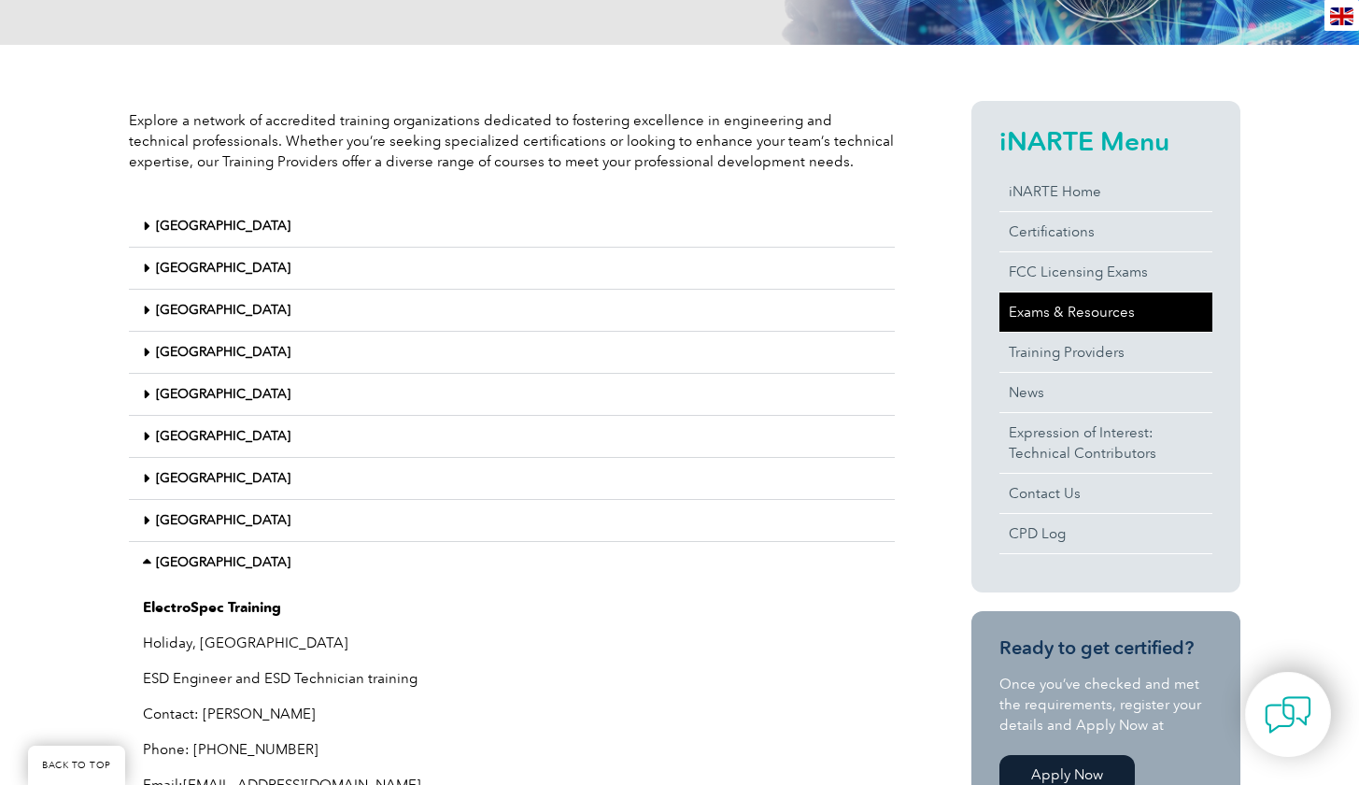
click at [1086, 305] on link "Exams & Resources" at bounding box center [1106, 311] width 213 height 39
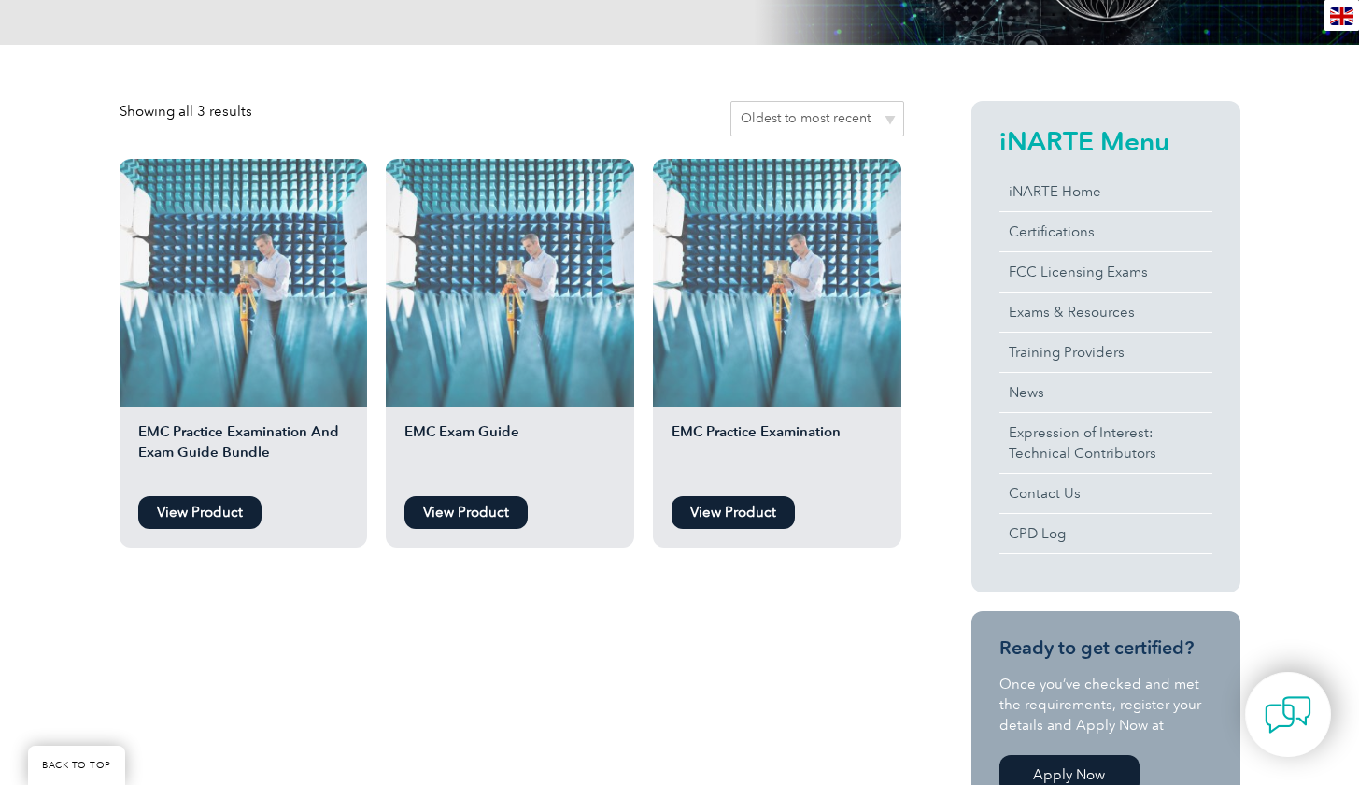
scroll to position [361, 0]
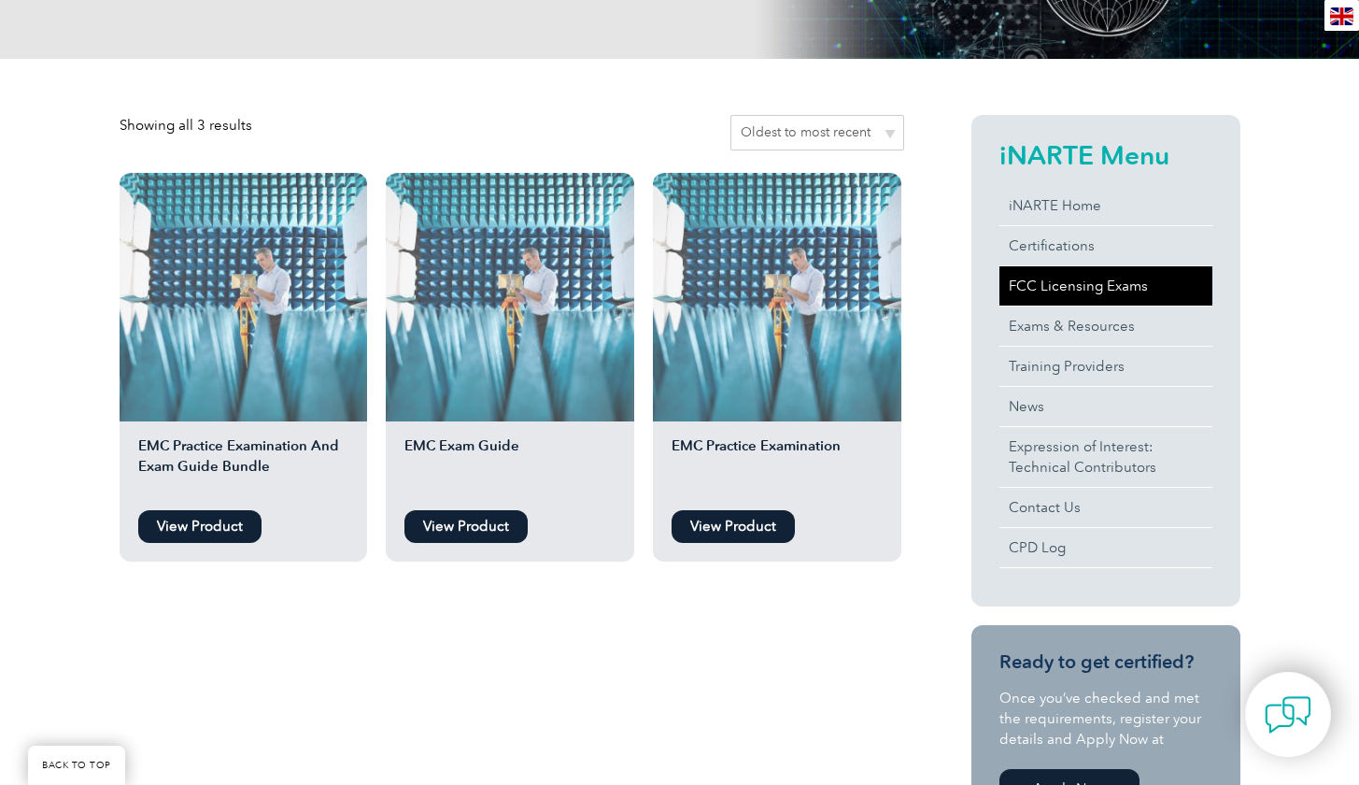
click at [1090, 282] on link "FCC Licensing Exams" at bounding box center [1106, 285] width 213 height 39
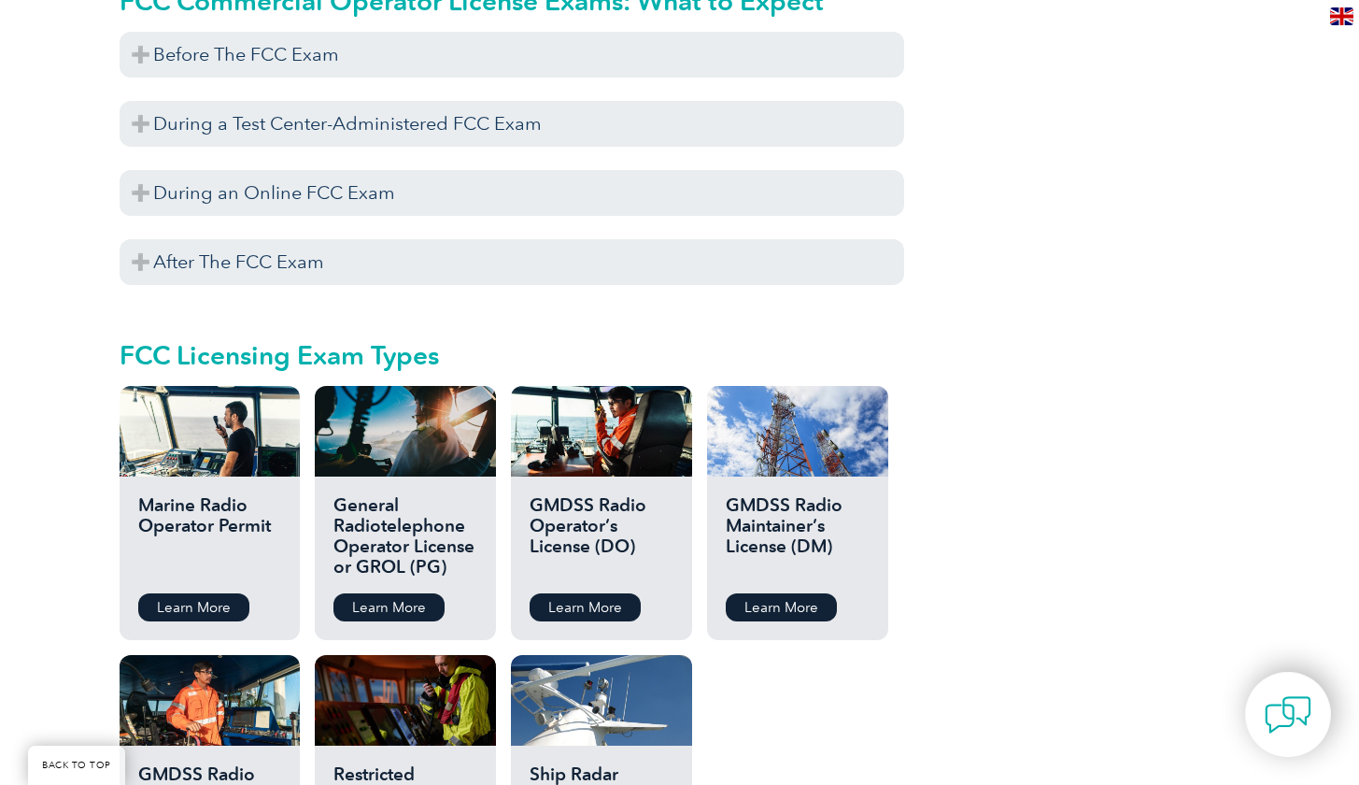
scroll to position [1866, 0]
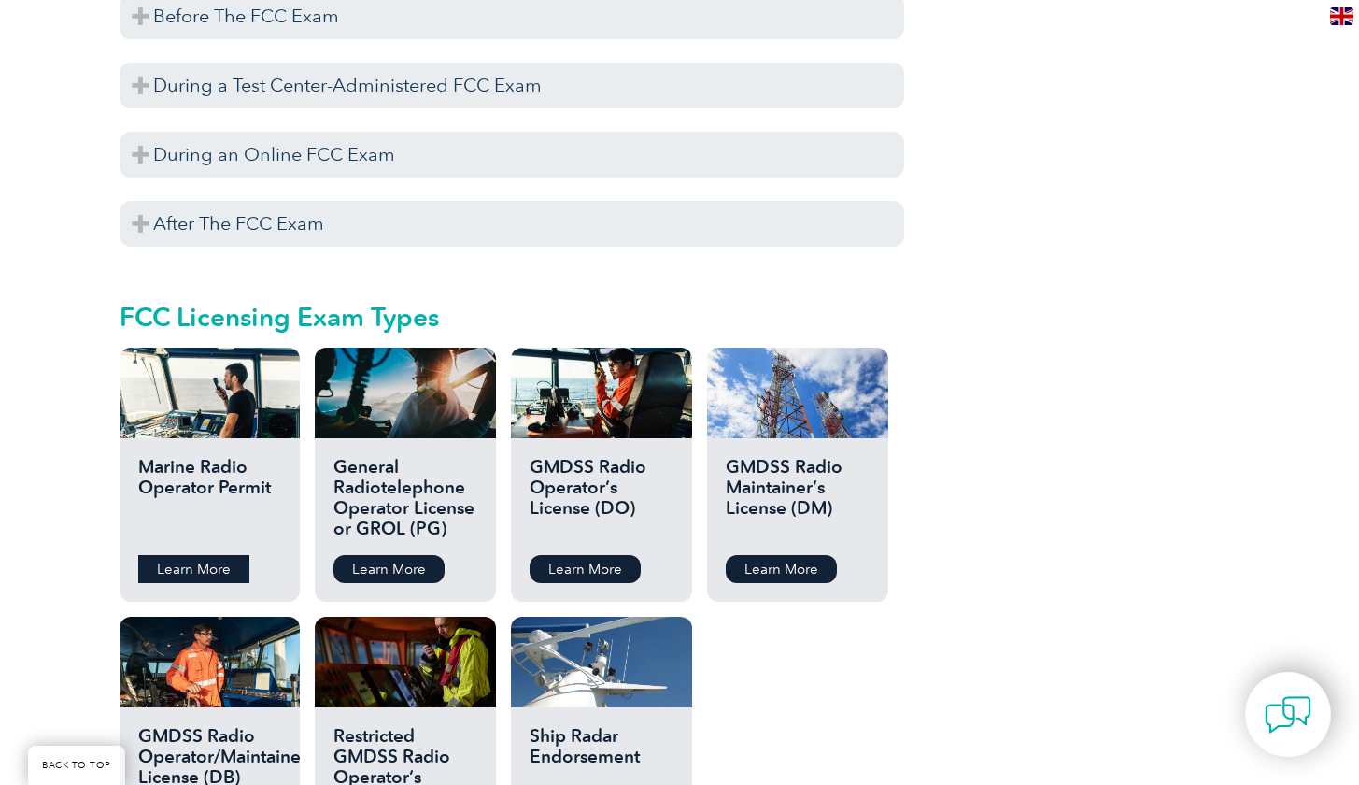
click at [197, 555] on link "Learn More" at bounding box center [193, 569] width 111 height 28
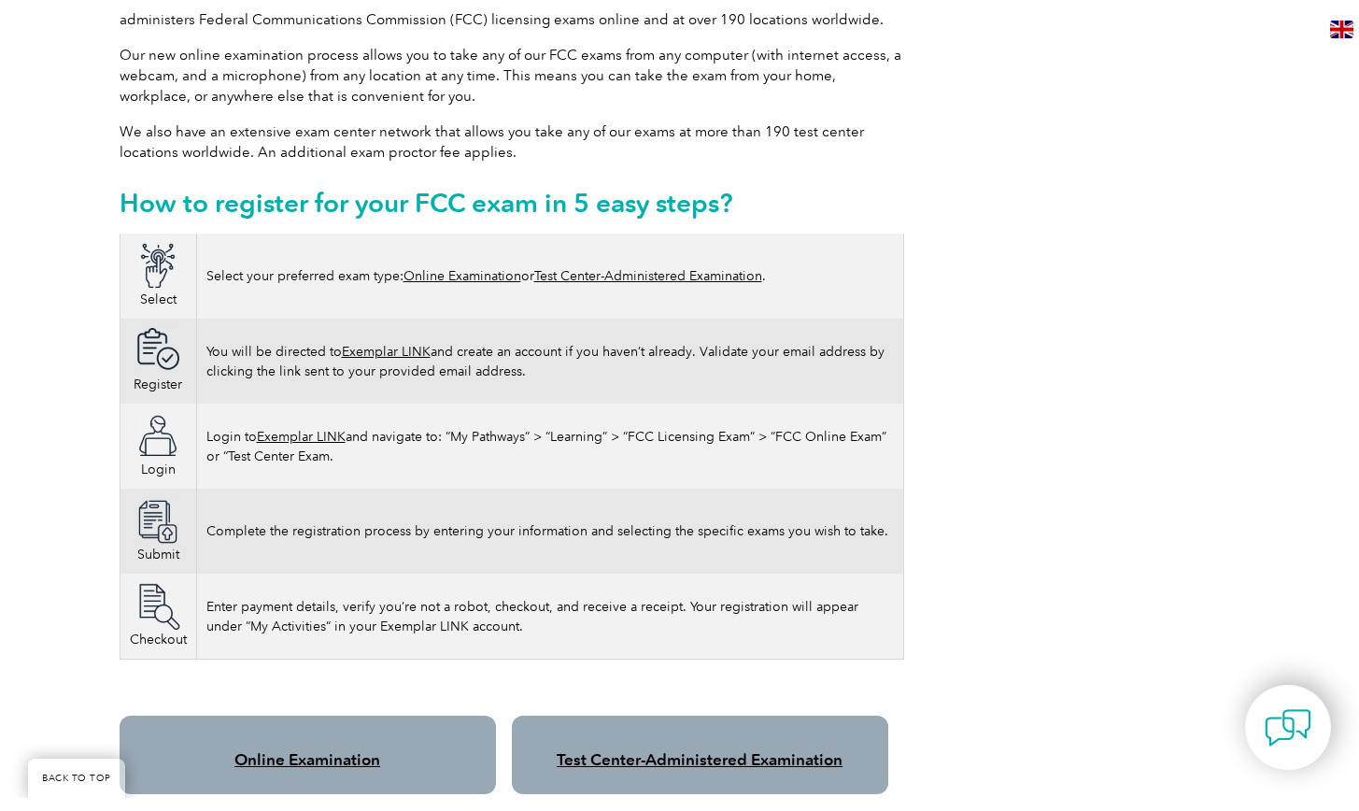
scroll to position [984, 0]
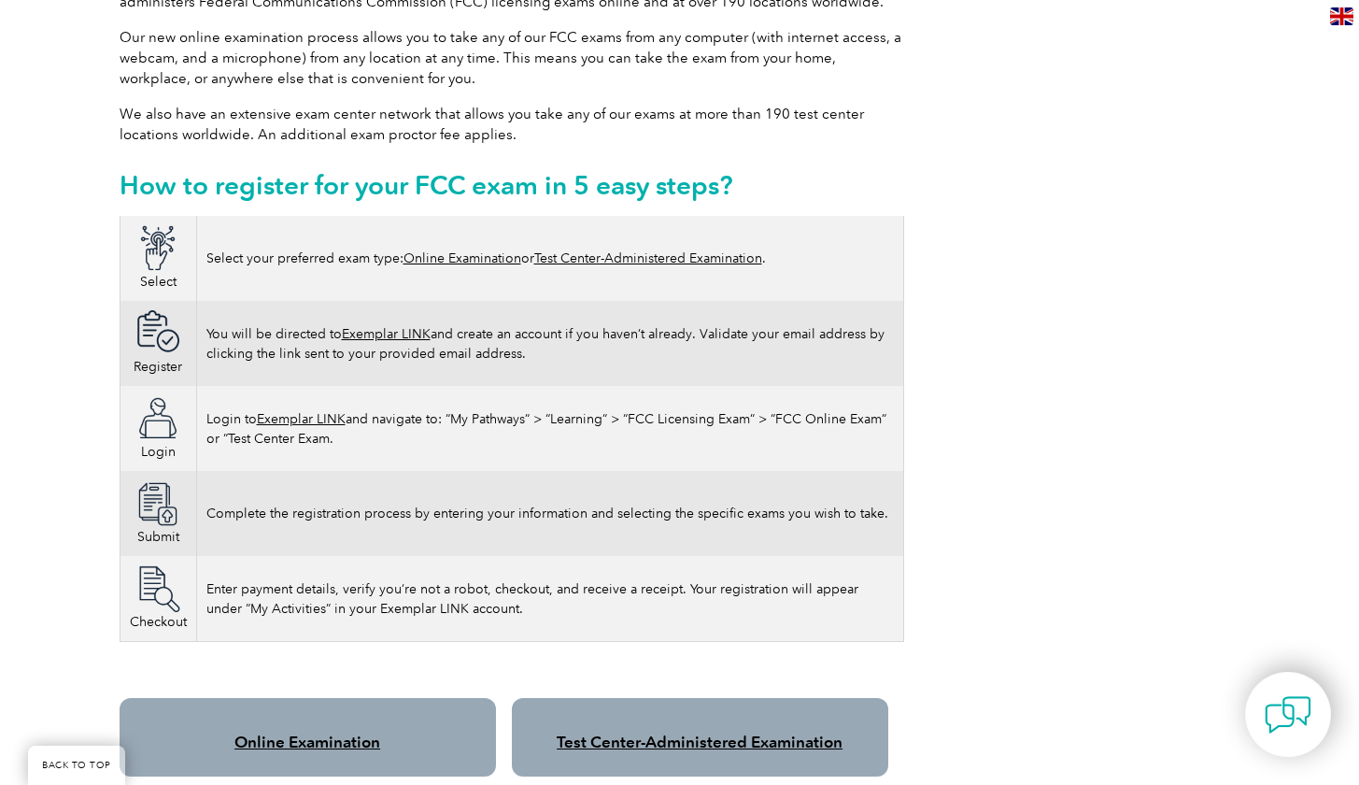
click at [449, 250] on link "Online Examination" at bounding box center [463, 258] width 118 height 16
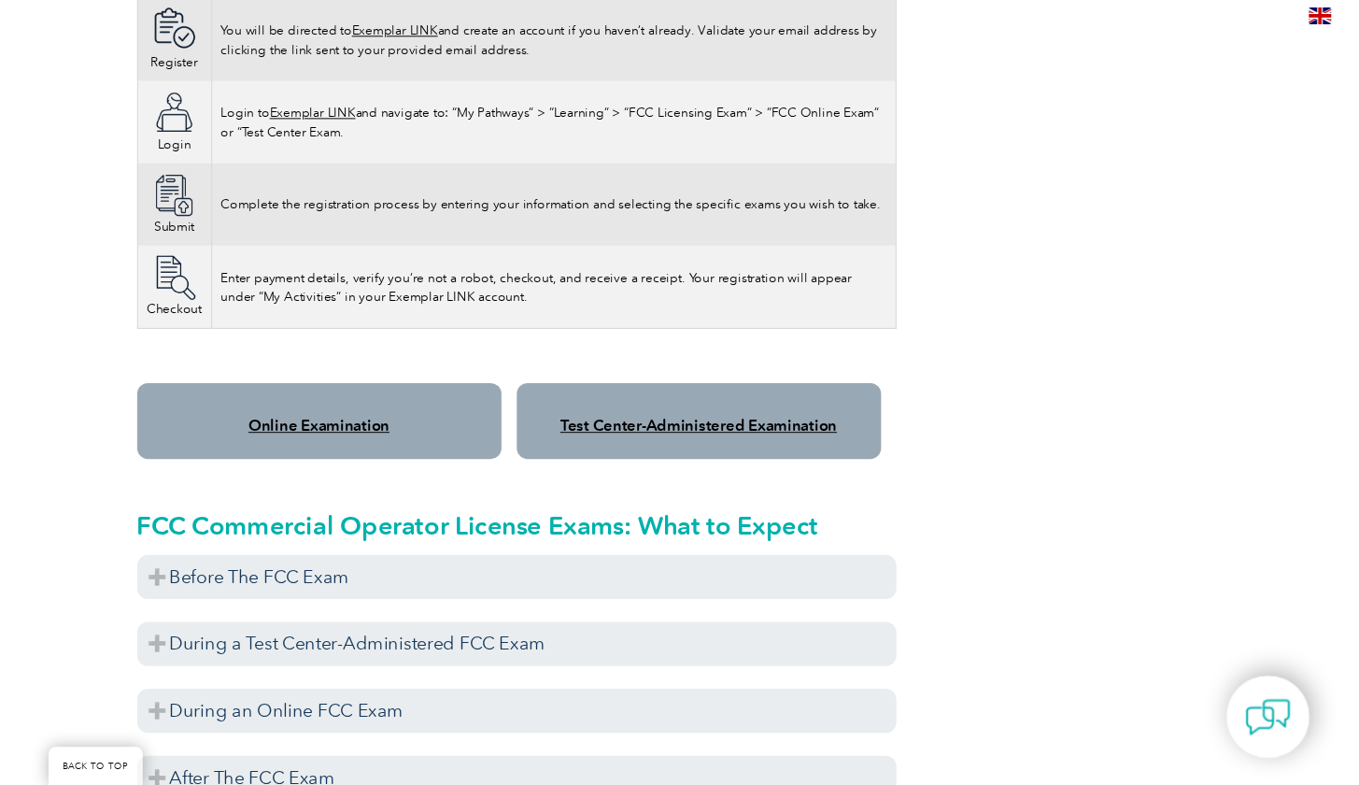
scroll to position [1261, 0]
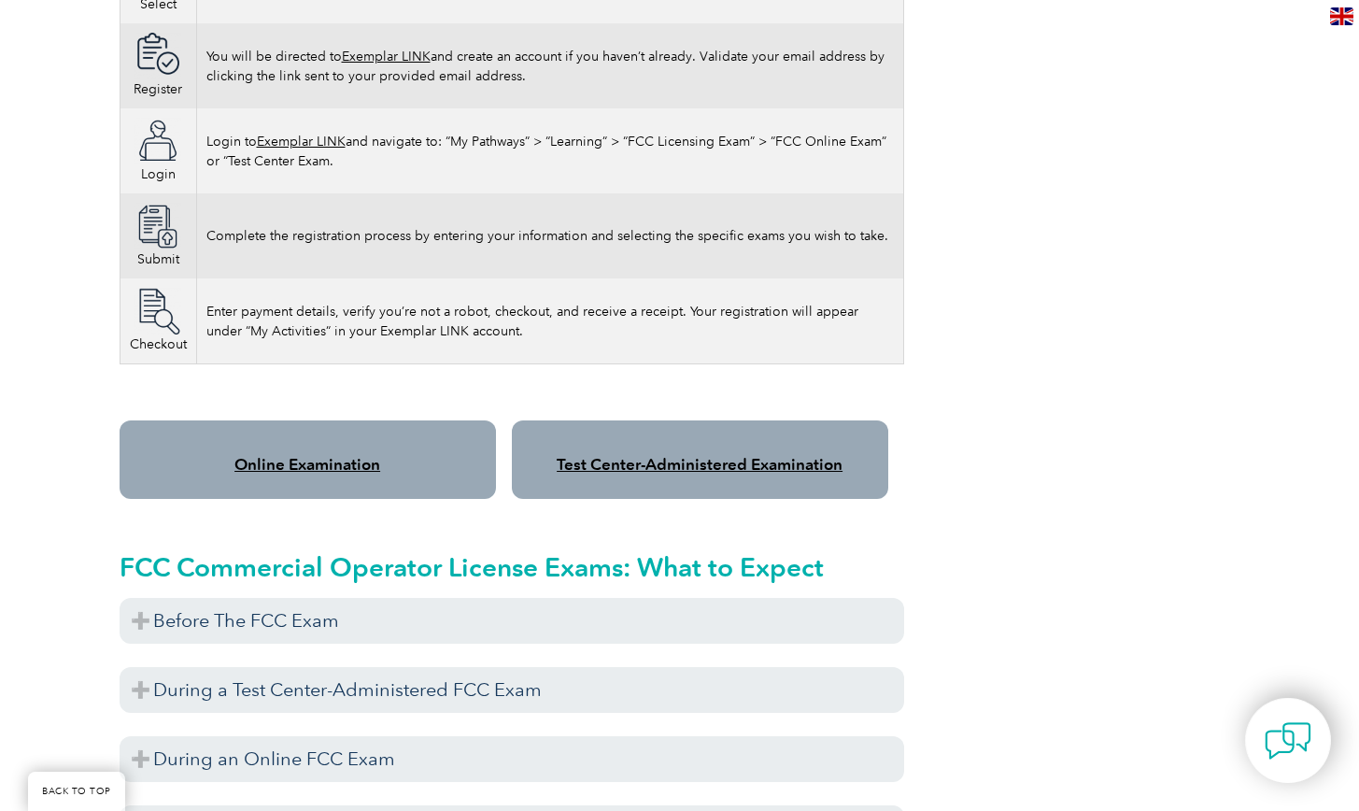
click at [320, 455] on link "Online Examination" at bounding box center [307, 464] width 146 height 19
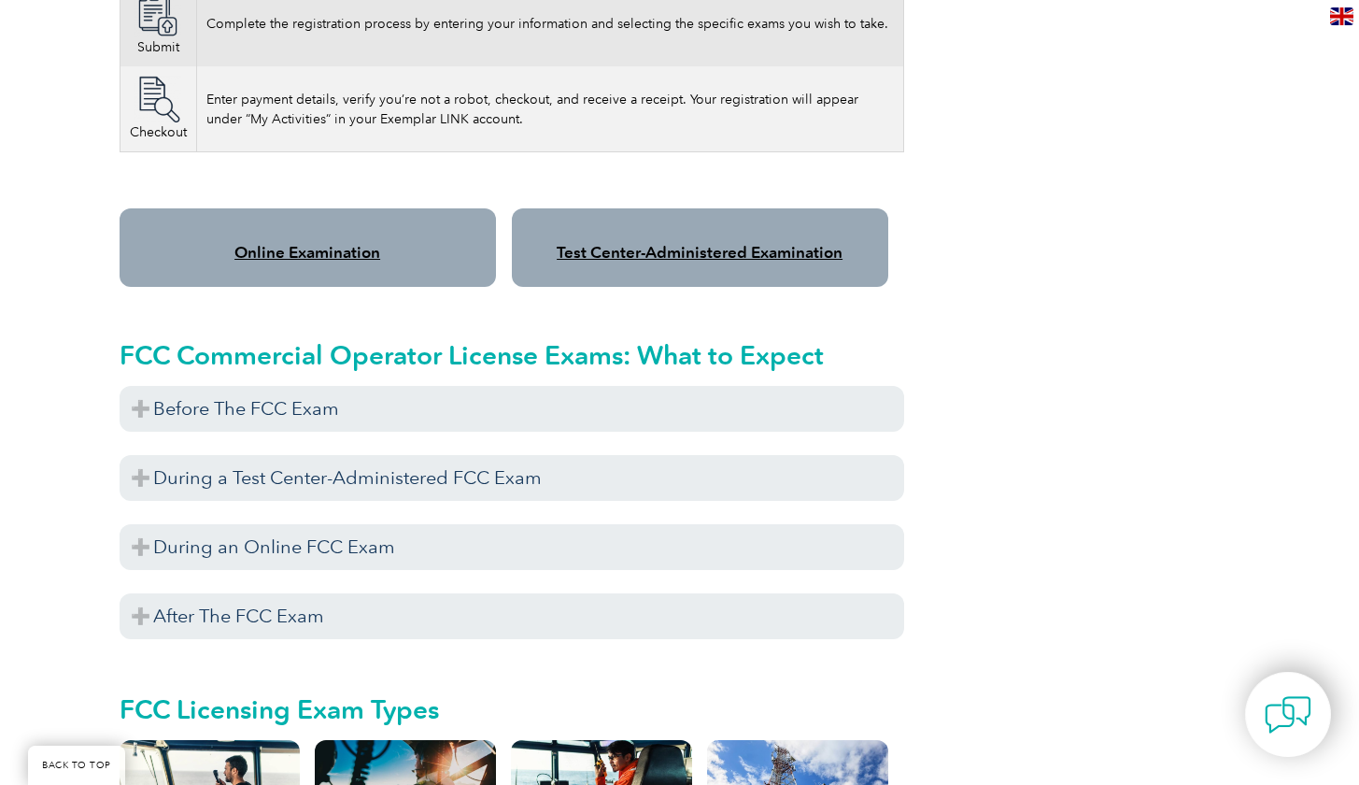
scroll to position [1478, 0]
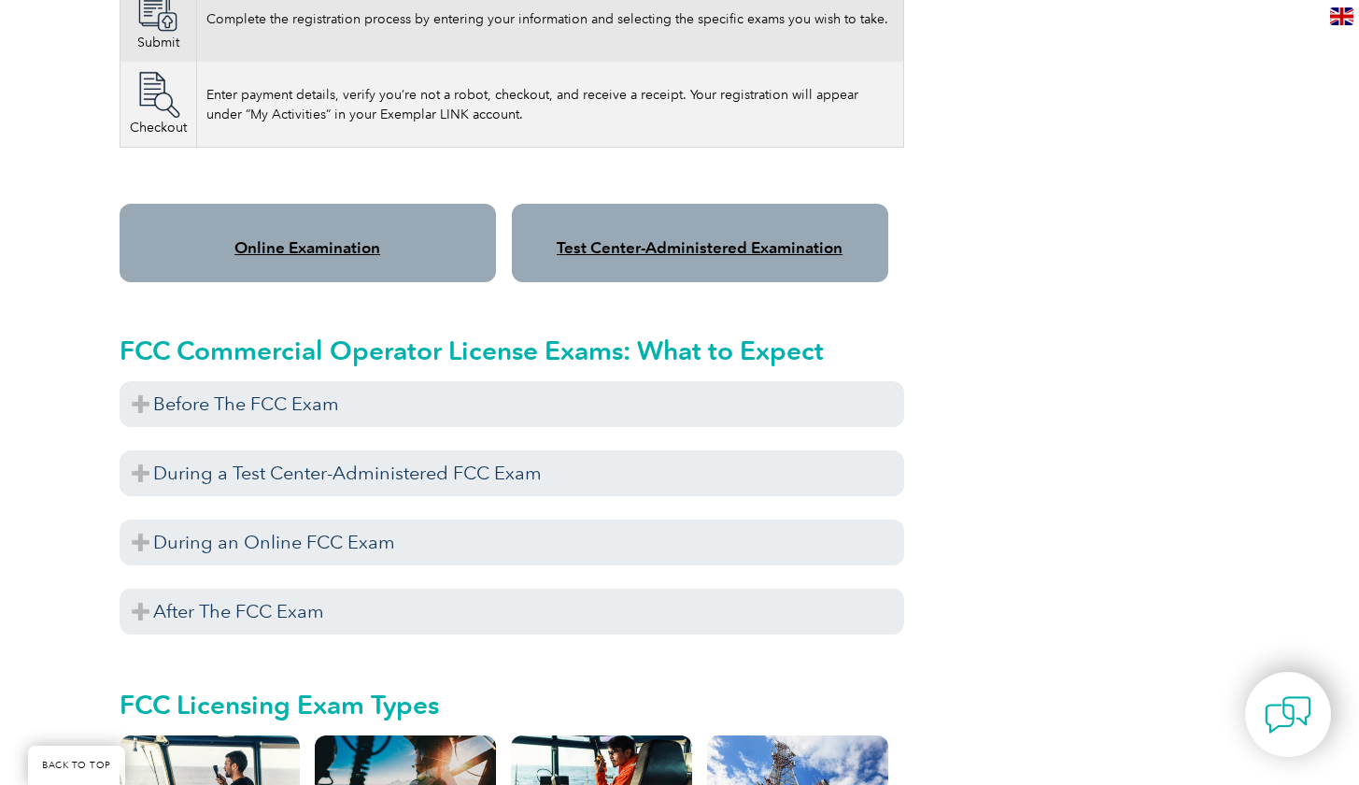
click at [313, 238] on link "Online Examination" at bounding box center [307, 247] width 146 height 19
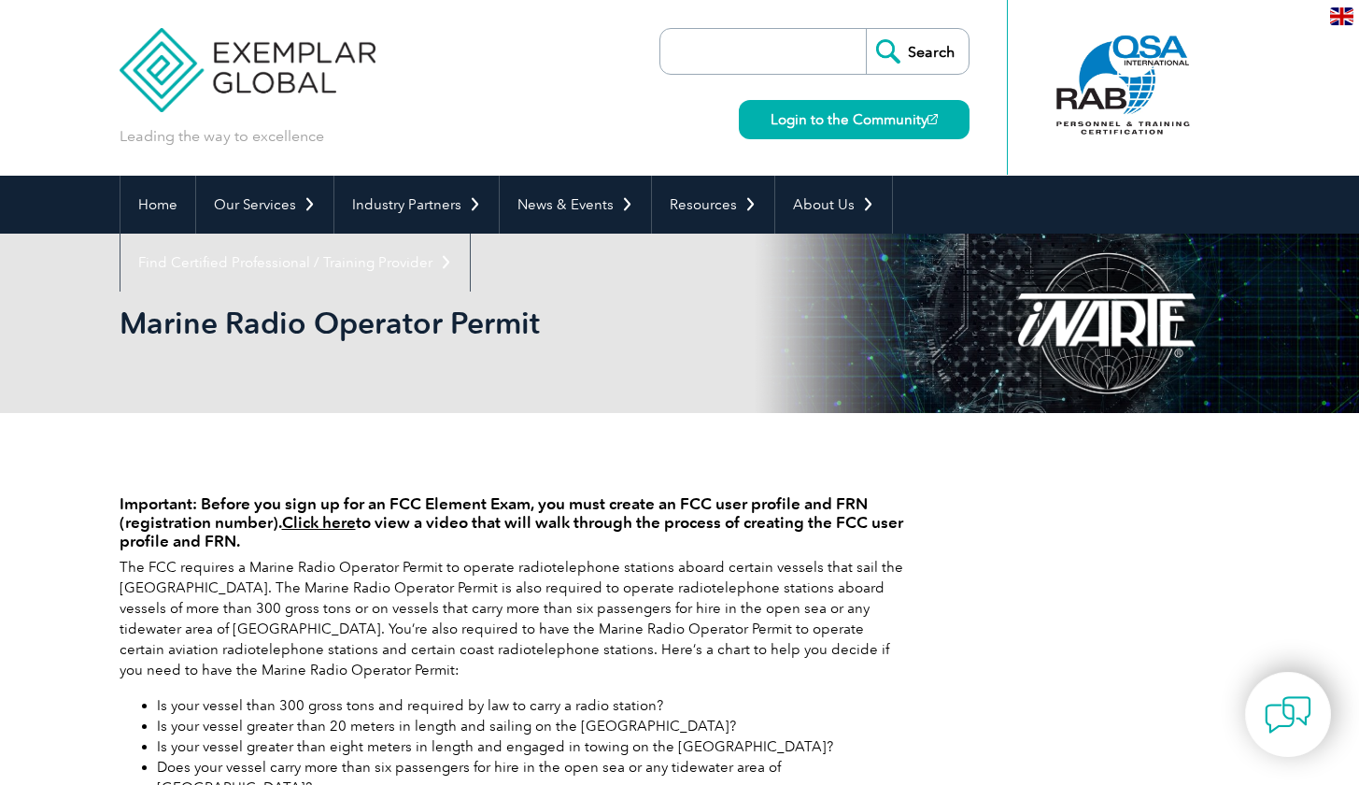
click at [1153, 107] on div at bounding box center [1123, 85] width 186 height 103
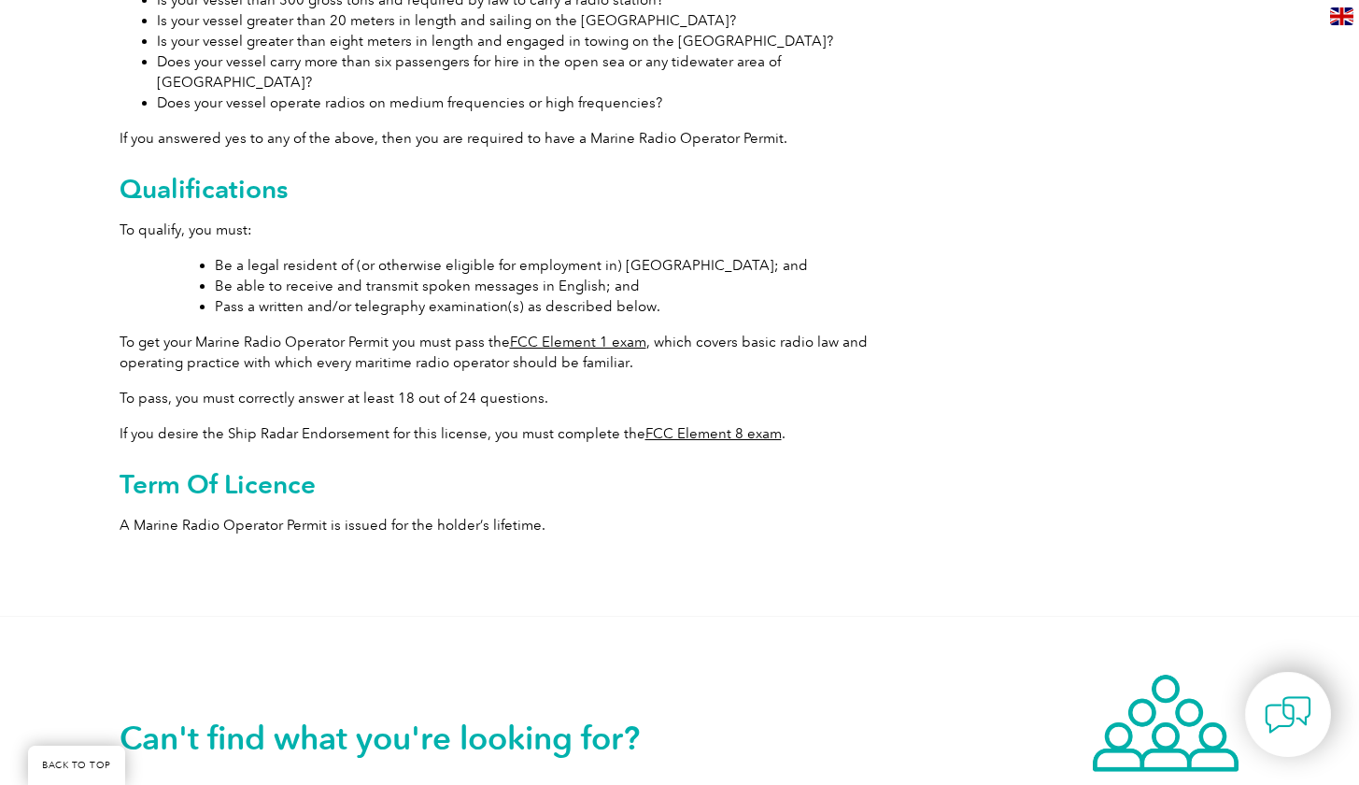
scroll to position [702, 0]
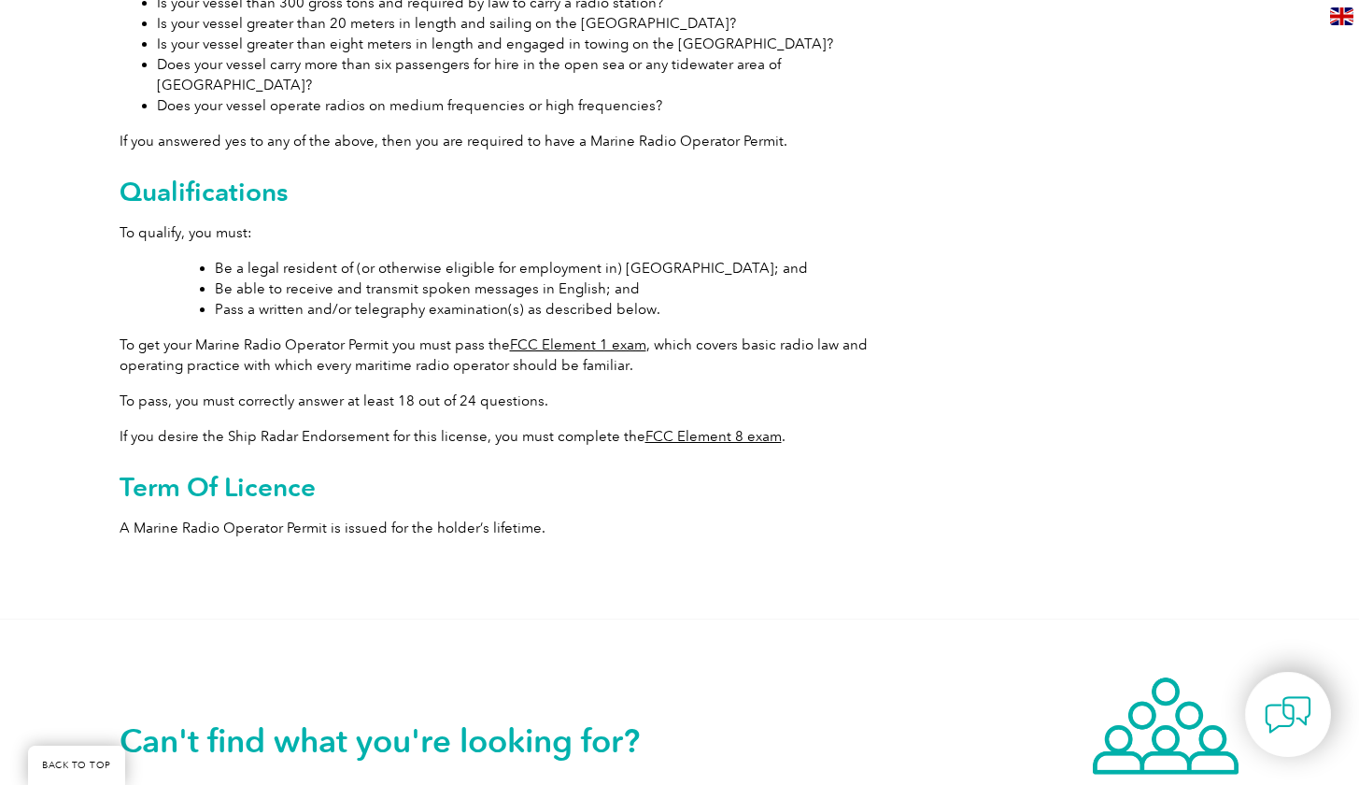
click at [561, 336] on link "FCC Element 1 exam" at bounding box center [578, 344] width 136 height 17
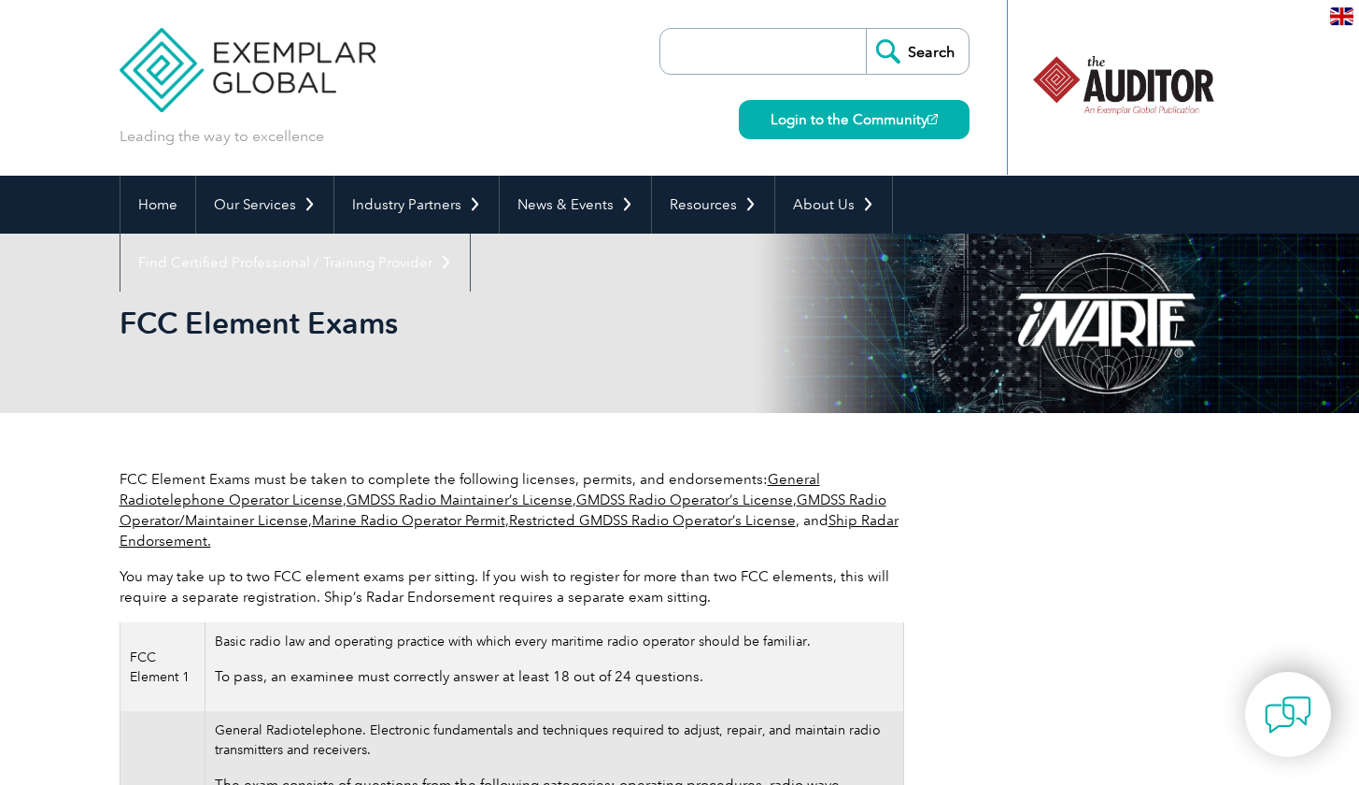
click at [395, 523] on link "Marine Radio Operator Permit" at bounding box center [408, 520] width 193 height 17
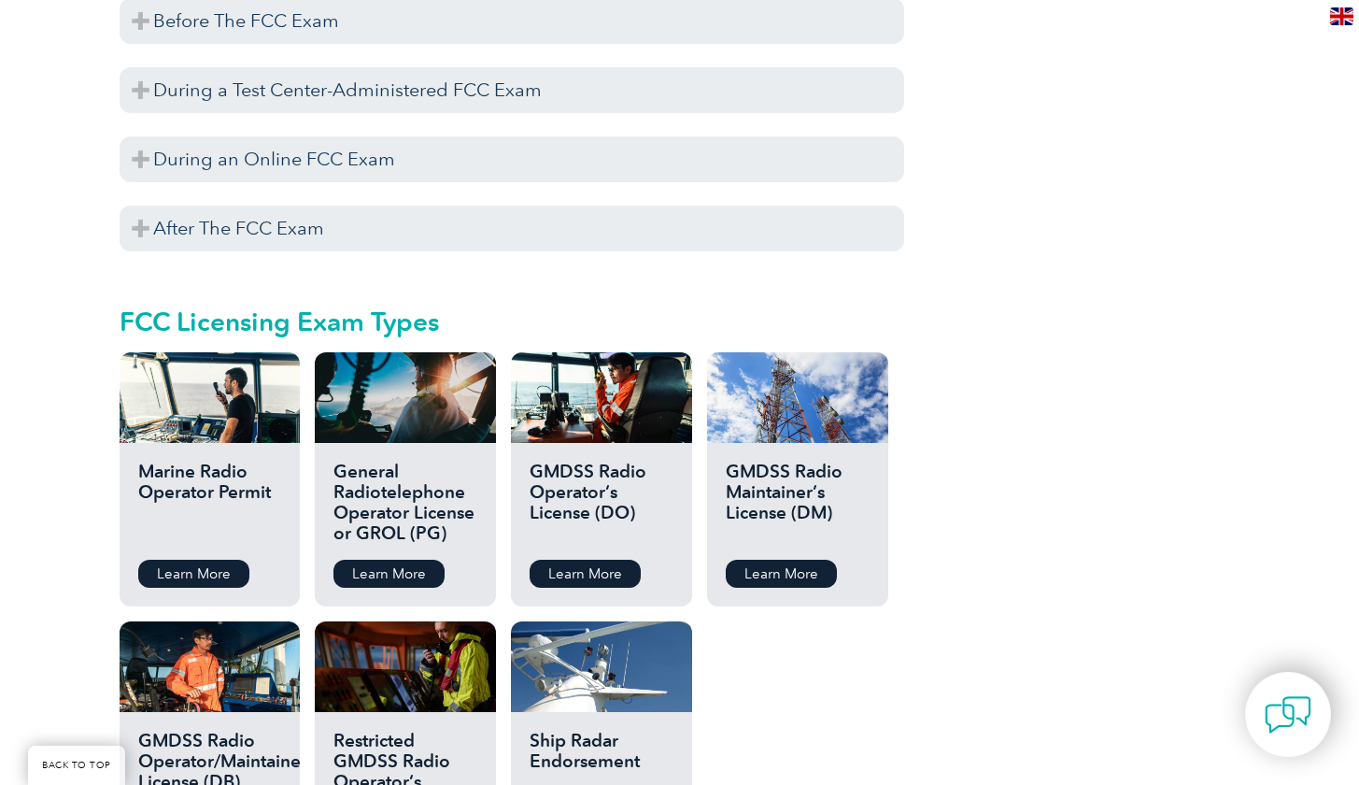
scroll to position [1852, 0]
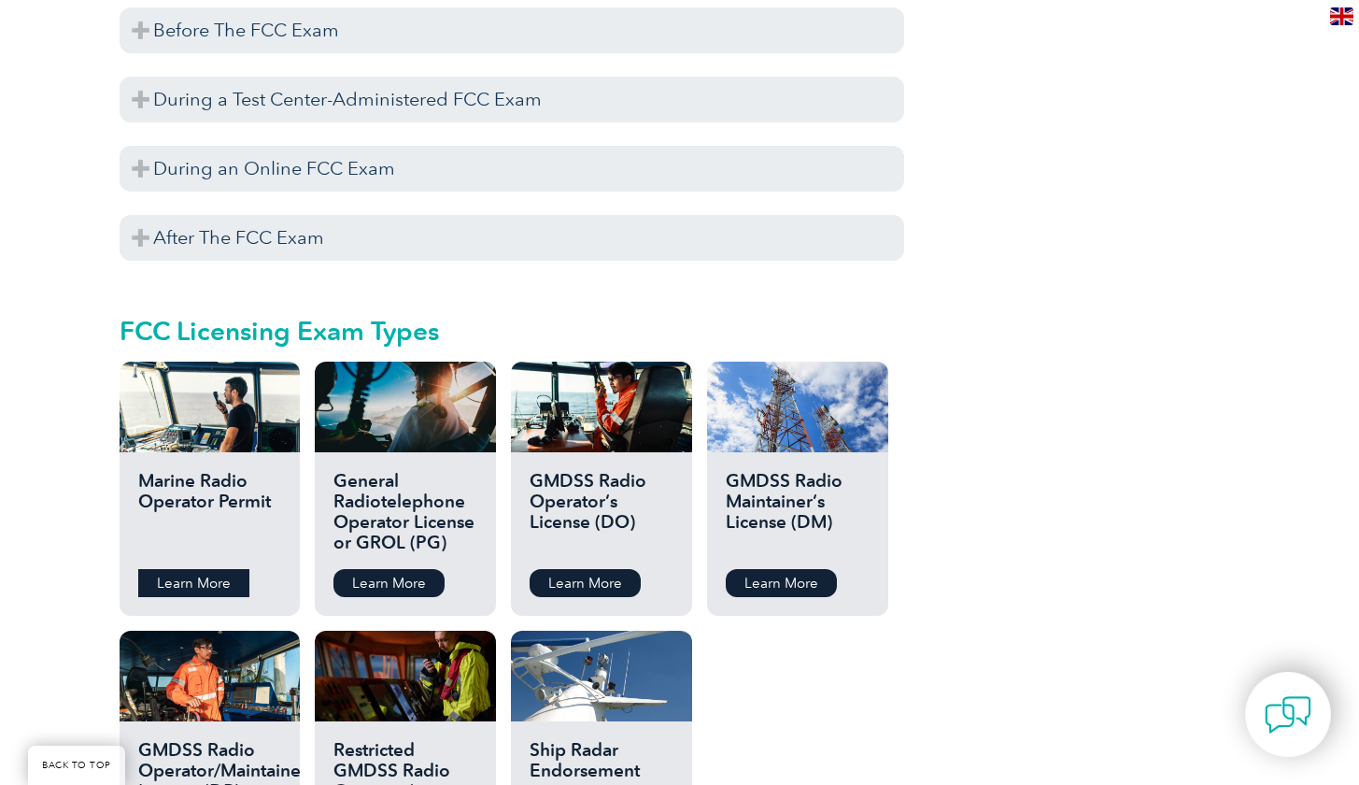
click at [209, 569] on link "Learn More" at bounding box center [193, 583] width 111 height 28
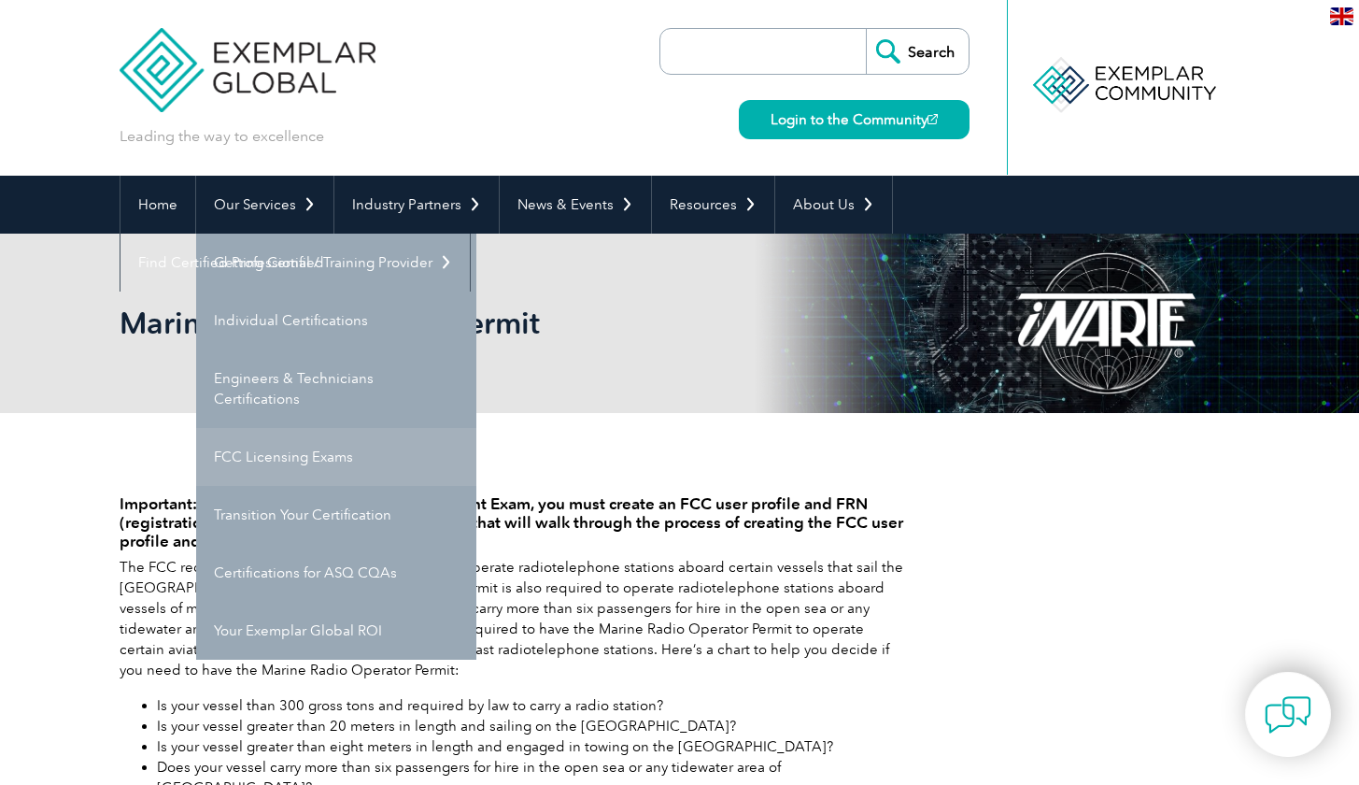
click at [292, 455] on link "FCC Licensing Exams" at bounding box center [336, 457] width 280 height 58
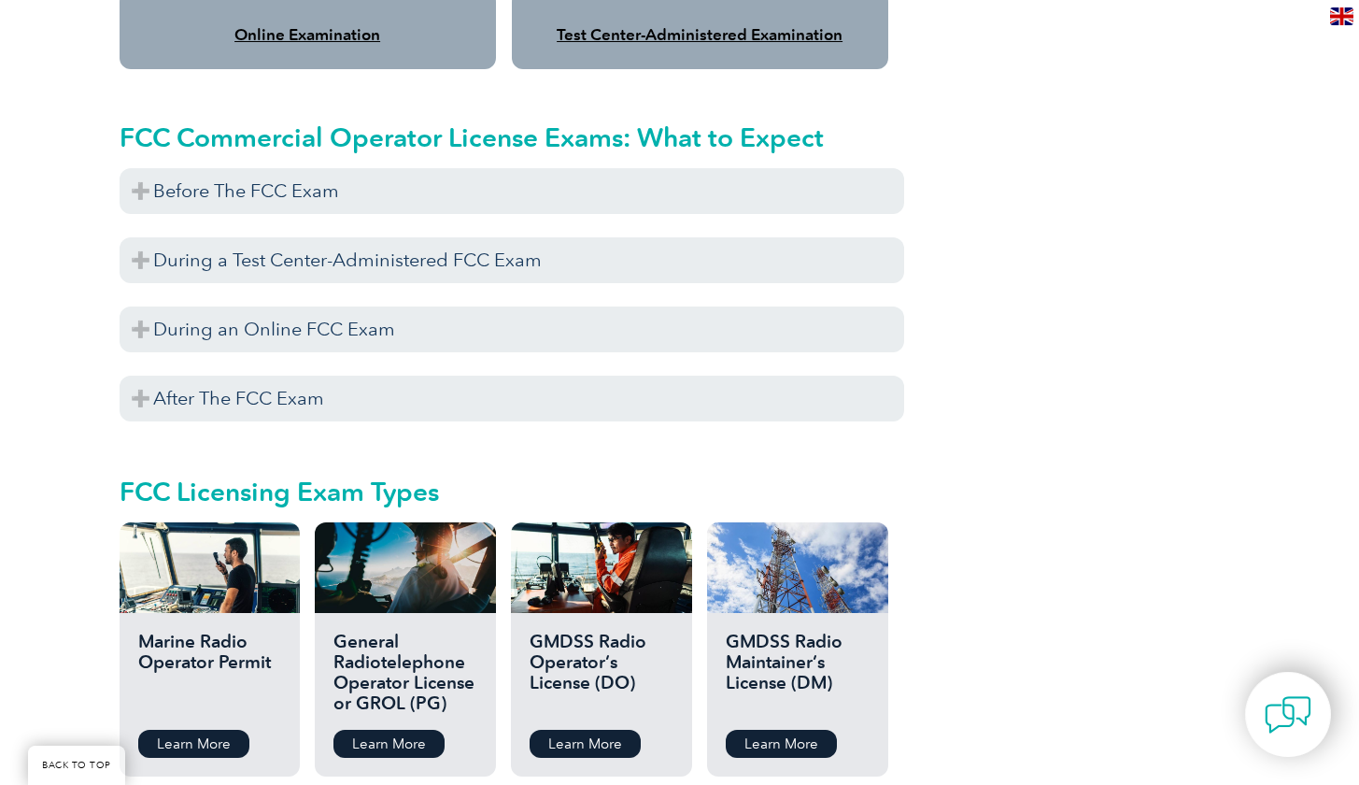
scroll to position [1682, 0]
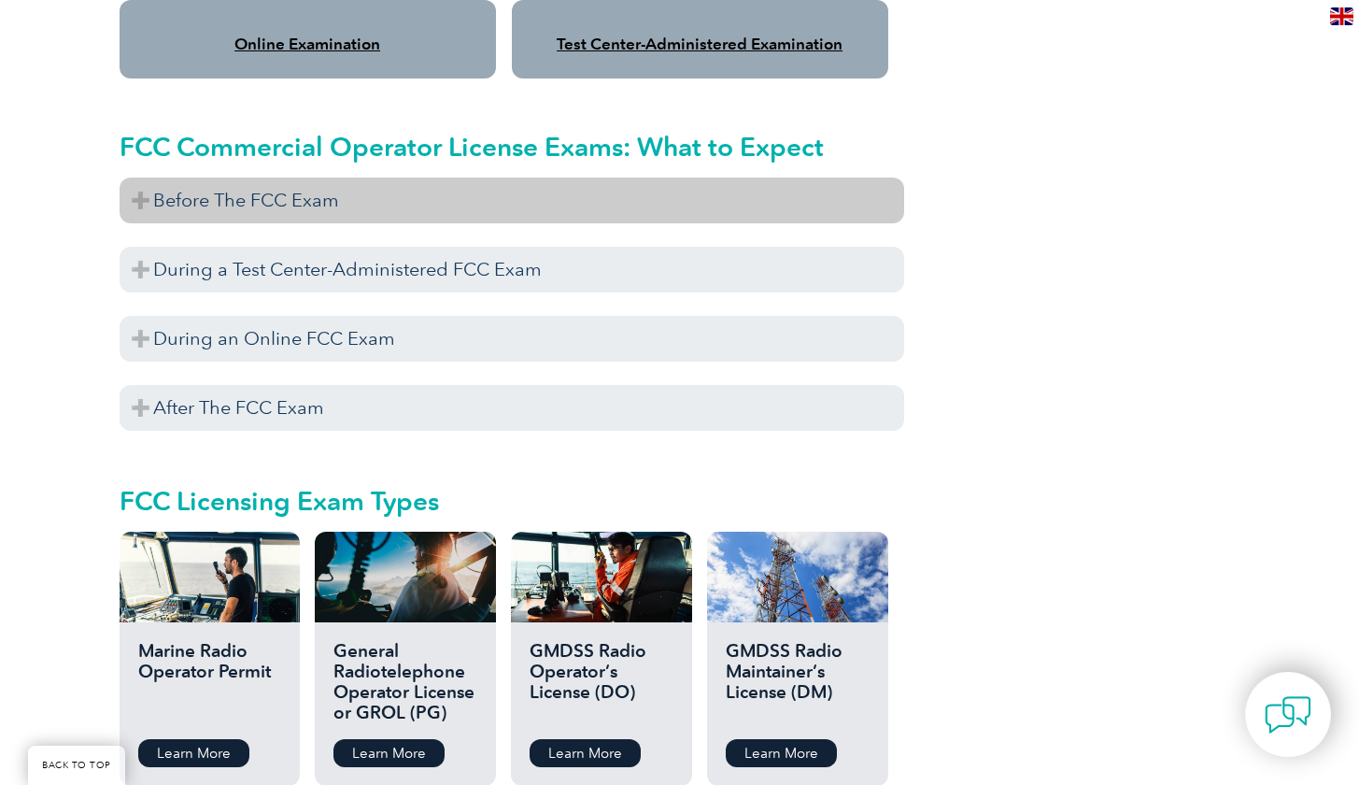
click at [254, 184] on h3 "Before The FCC Exam" at bounding box center [512, 200] width 785 height 46
